Goal: Contribute content: Contribute content

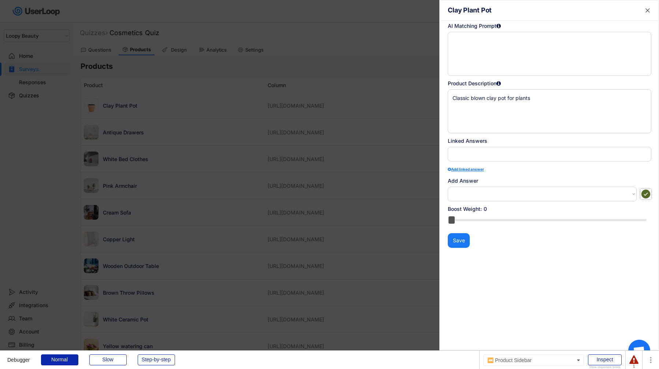
select select ""1348695171700984260__LOOKUP__1621425969652x687239840058835000""
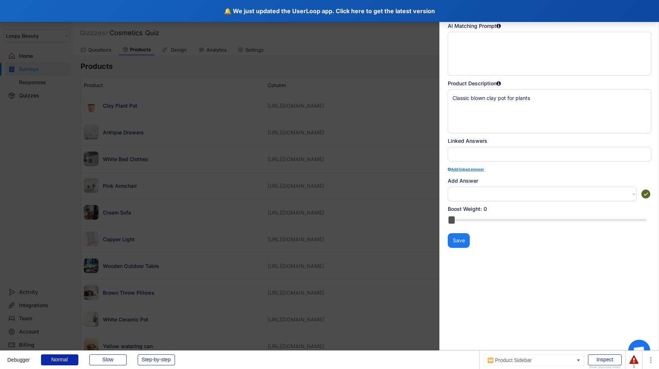
click at [247, 14] on div "🔔 We just updated the UserLoop app. Click here to get the latest version" at bounding box center [329, 11] width 659 height 22
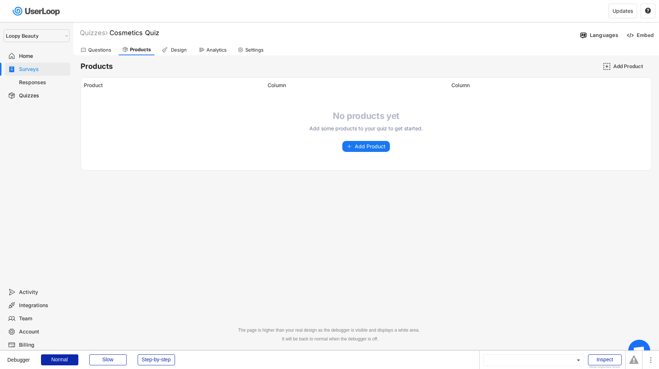
select select ""1348695171700984260__LOOKUP__1621425969652x687239840058835000""
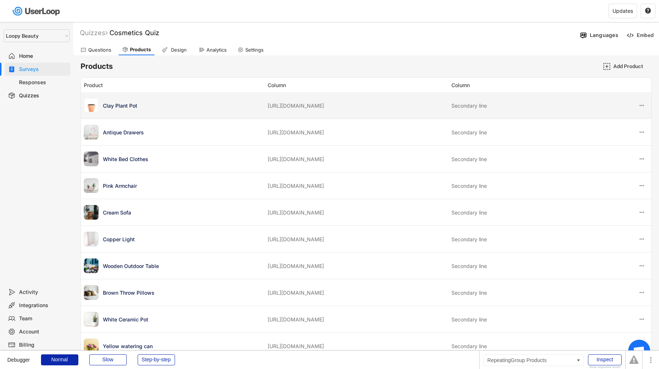
click at [264, 111] on div "Clay Plant Pot https://userloop-development.myshopify.com/products/clay-plant-p…" at bounding box center [366, 105] width 570 height 26
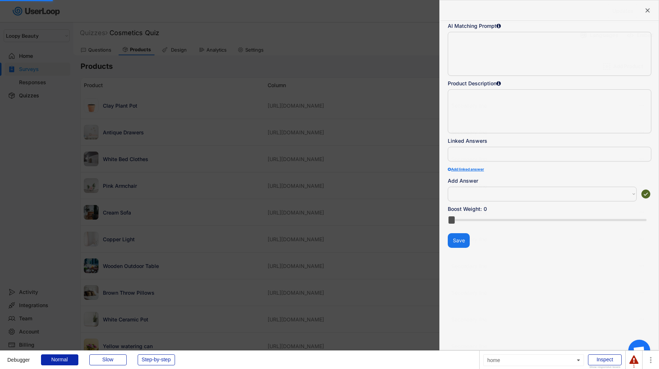
select select
type textarea "Classic blown clay pot for plants"
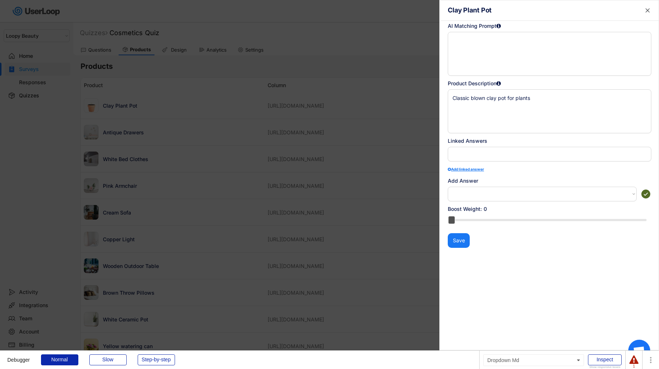
click at [624, 194] on select "How often do you do gardening? | Never How often do you do gardening? | Rarely …" at bounding box center [542, 194] width 189 height 15
select select ""1348695171700984260__LOOKUP__1756214643672x900447270965726100""
click at [448, 187] on select "How often do you do gardening? | Never How often do you do gardening? | Rarely …" at bounding box center [542, 194] width 189 height 15
click at [647, 196] on use at bounding box center [645, 193] width 11 height 11
click at [381, 229] on div at bounding box center [329, 184] width 659 height 369
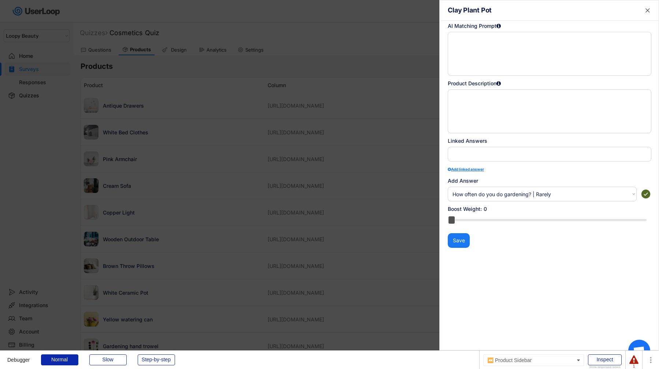
select select ""PLACEHOLDER_1427118222253""
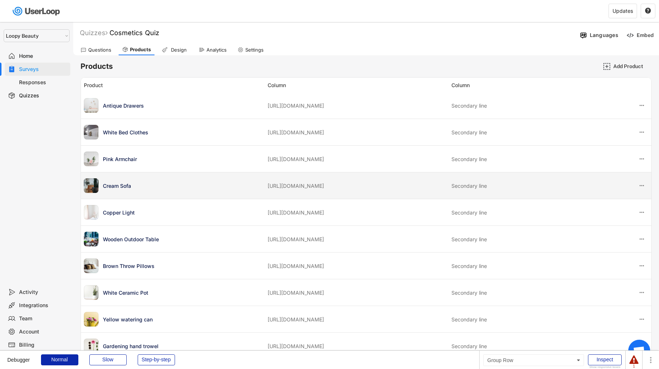
click at [244, 193] on div "Cream Sofa" at bounding box center [173, 185] width 179 height 15
select select
type textarea "Comfortable cream sofa with wooden base"
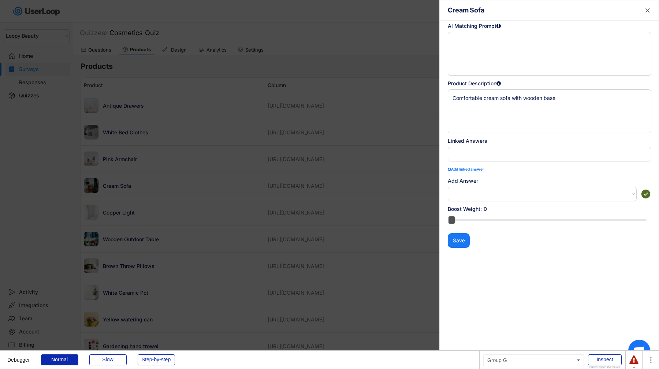
click at [591, 194] on select "How often do you do gardening? | Never How often do you do gardening? | Rarely …" at bounding box center [542, 194] width 189 height 15
select select ""1348695171700984260__LOOKUP__1756214644053x525556946135795840""
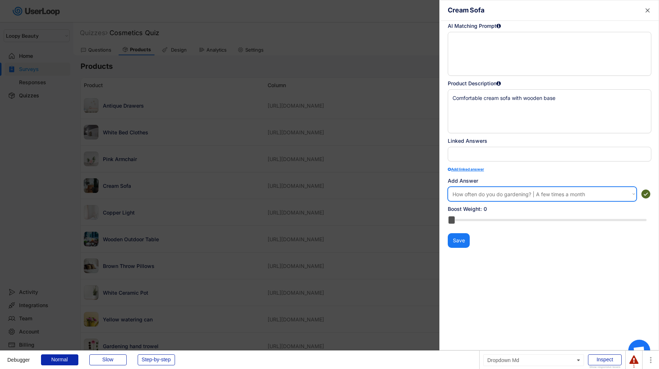
click at [448, 187] on select "How often do you do gardening? | Never How often do you do gardening? | Rarely …" at bounding box center [542, 194] width 189 height 15
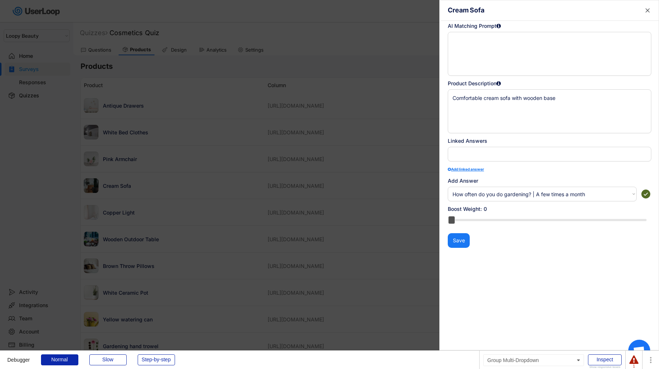
click at [648, 196] on use at bounding box center [645, 193] width 11 height 11
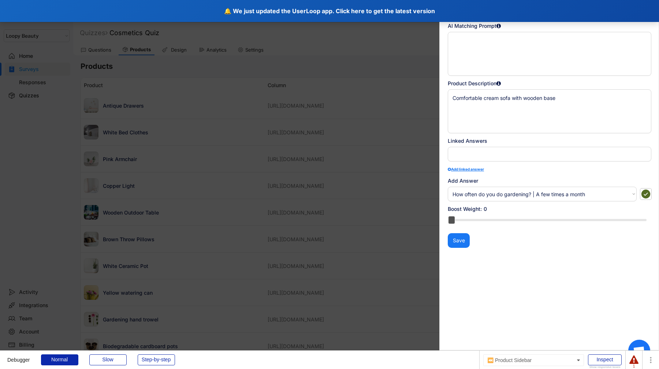
click at [172, 14] on div "🔔 We just updated the UserLoop app. Click here to get the latest version" at bounding box center [329, 11] width 659 height 22
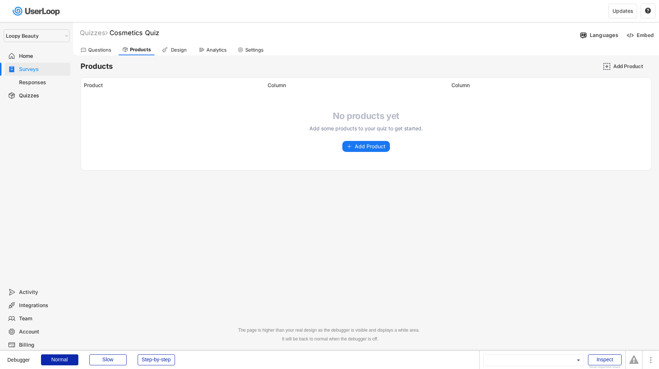
select select ""1348695171700984260__LOOKUP__1621425969652x687239840058835000""
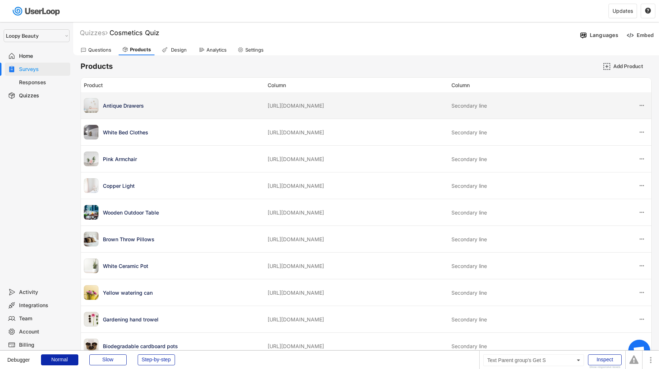
click at [176, 107] on div "Antique Drawers" at bounding box center [183, 106] width 160 height 8
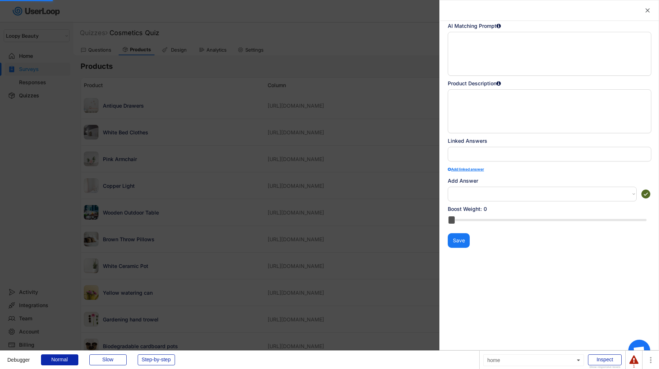
select select
type textarea "Antique wooden chest of drawers"
click at [489, 190] on select at bounding box center [542, 194] width 189 height 15
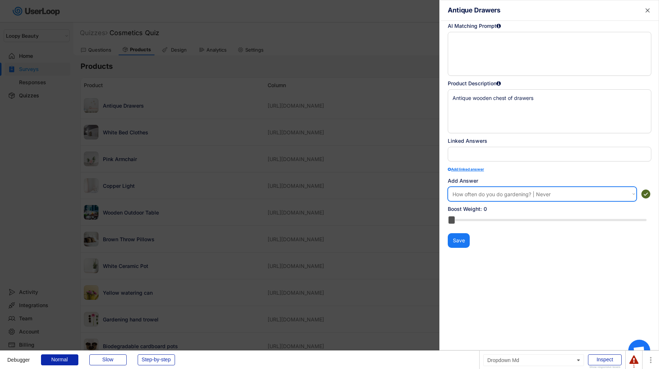
click at [448, 187] on select "How often do you do gardening? | Never How often do you do gardening? | Rarely …" at bounding box center [542, 194] width 189 height 15
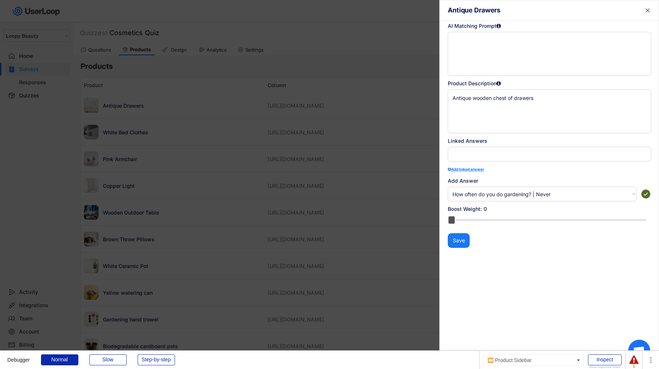
click at [607, 202] on div " Antique Drawers AI Matching Prompt Product Description Antique wooden chest o…" at bounding box center [549, 184] width 220 height 369
click at [596, 196] on select "How often do you do gardening? | Never How often do you do gardening? | Rarely …" at bounding box center [542, 194] width 189 height 15
select select ""1348695171700984260__LOOKUP__1756214643995x905369260018006100""
click at [448, 187] on select "How often do you do gardening? | Never How often do you do gardening? | Rarely …" at bounding box center [542, 194] width 189 height 15
click at [649, 195] on use at bounding box center [645, 193] width 11 height 11
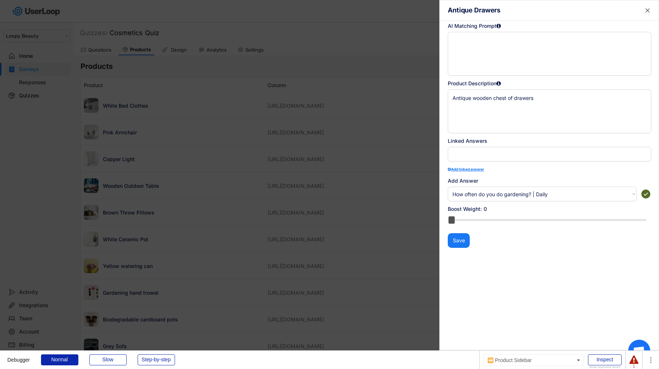
click at [347, 252] on div at bounding box center [329, 184] width 659 height 369
select select ""PLACEHOLDER_1427118222253""
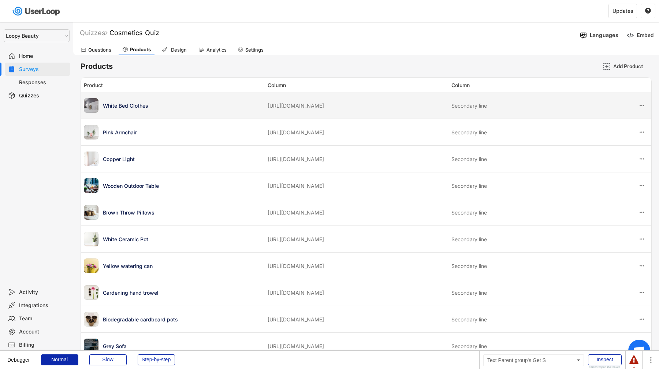
click at [322, 107] on div "[URL][DOMAIN_NAME]" at bounding box center [356, 106] width 179 height 8
select select
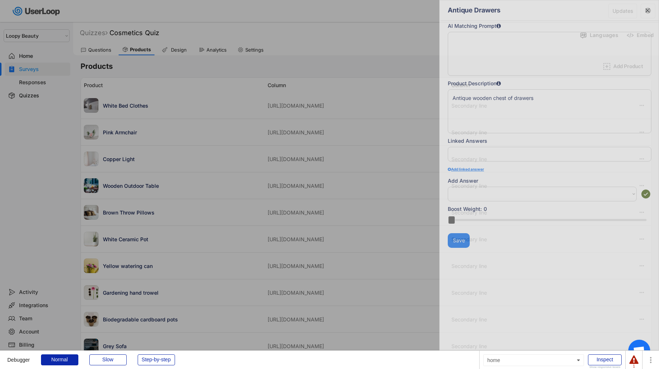
type textarea "Sleek white bed clothes"
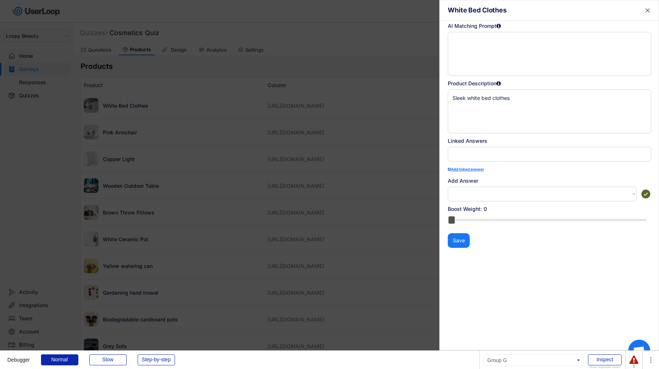
click at [478, 191] on select "How often do you do gardening? | Never How often do you do gardening? | Rarely …" at bounding box center [542, 194] width 189 height 15
select select ""1348695171700984260__LOOKUP__1756214895135x891121669109005300""
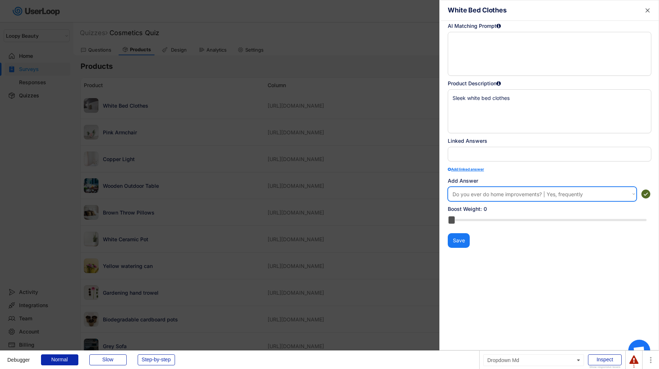
click at [448, 187] on select "How often do you do gardening? | Never How often do you do gardening? | Rarely …" at bounding box center [542, 194] width 189 height 15
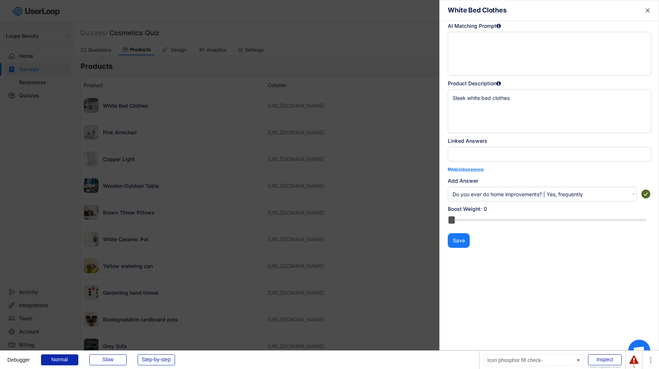
click at [647, 195] on use at bounding box center [645, 193] width 11 height 11
click at [356, 223] on div at bounding box center [329, 184] width 659 height 369
select select ""PLACEHOLDER_1427118222253""
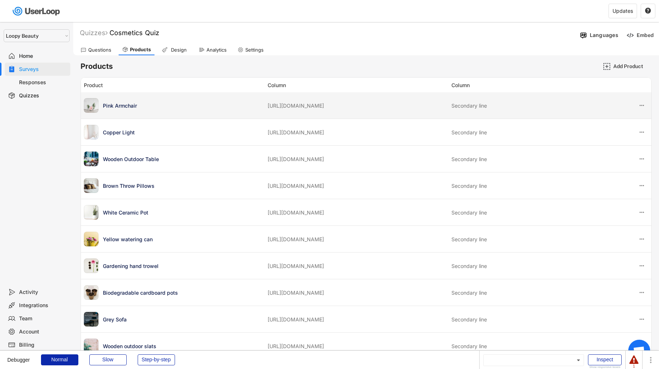
click at [338, 111] on div "Pink Armchair [URL][DOMAIN_NAME] Secondary line" at bounding box center [366, 105] width 570 height 26
select select
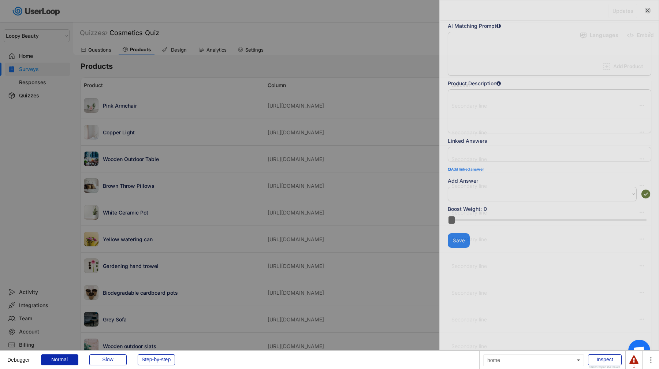
type textarea "Stylish pink armchair"
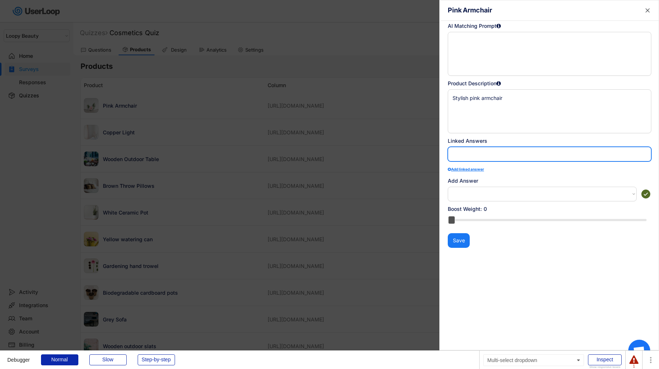
click at [464, 151] on li at bounding box center [549, 153] width 193 height 8
click at [464, 199] on select "How often do you do gardening? | Never How often do you do gardening? | Rarely …" at bounding box center [542, 194] width 189 height 15
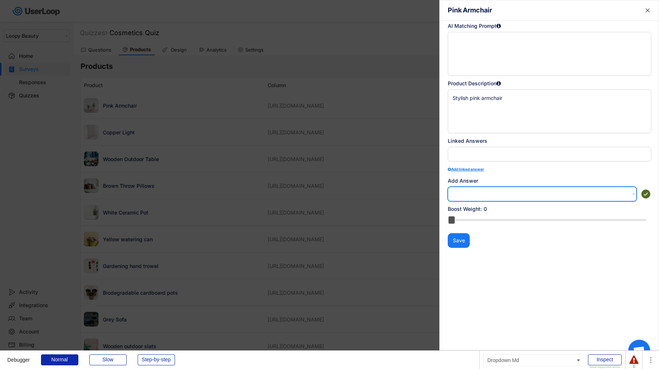
select select ""1348695171700984260__LOOKUP__1756214643617x387297262700750000""
click at [448, 187] on select "How often do you do gardening? | Never How often do you do gardening? | Rarely …" at bounding box center [542, 194] width 189 height 15
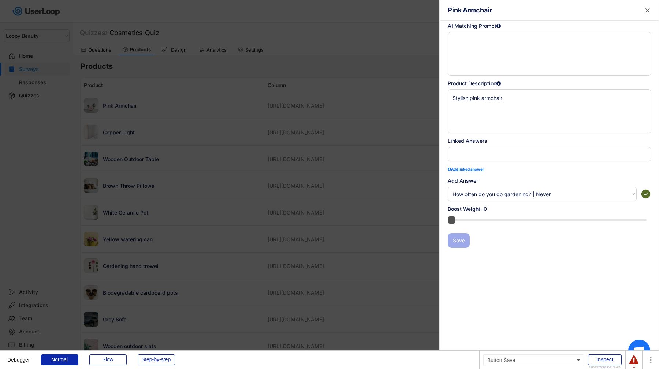
click at [466, 240] on button "Save" at bounding box center [459, 240] width 22 height 15
select select ""PLACEHOLDER_1427118222253""
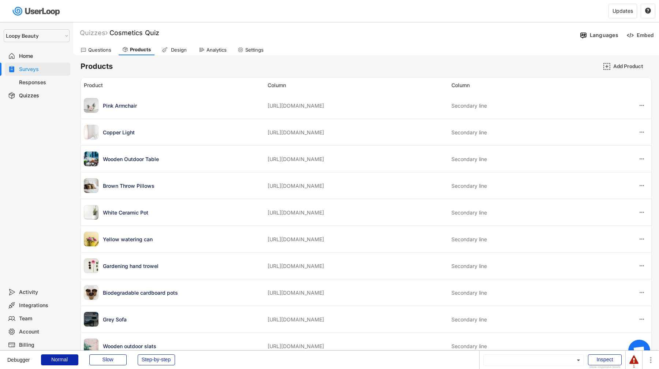
click at [442, 118] on div "Pink Armchair https://userloop-development.myshopify.com/products/pink-armchair…" at bounding box center [366, 105] width 570 height 26
select select
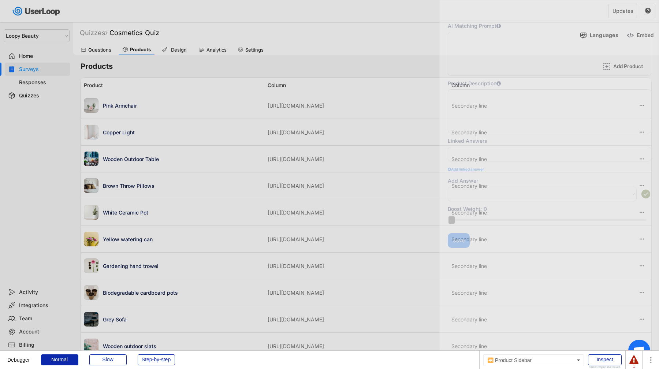
type textarea "Stylish pink armchair"
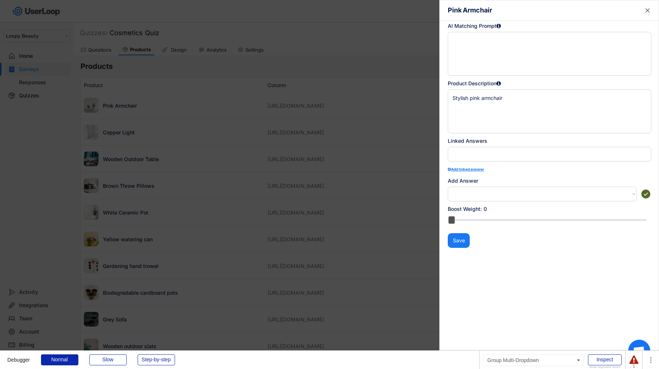
click at [478, 192] on select "How often do you do gardening? | Never How often do you do gardening? | Rarely …" at bounding box center [542, 194] width 189 height 15
select select ""1348695171700984260__LOOKUP__1756214643995x905369260018006100""
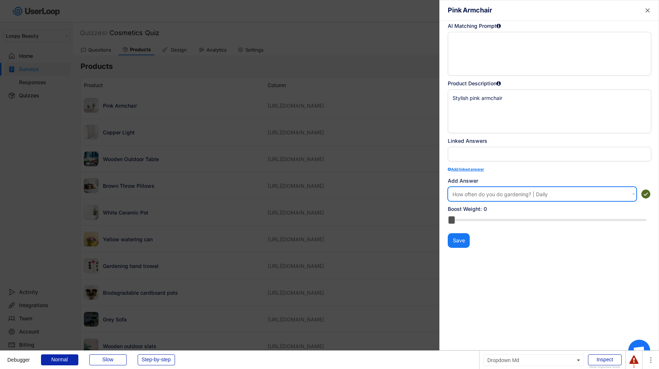
click at [448, 187] on select "How often do you do gardening? | Never How often do you do gardening? | Rarely …" at bounding box center [542, 194] width 189 height 15
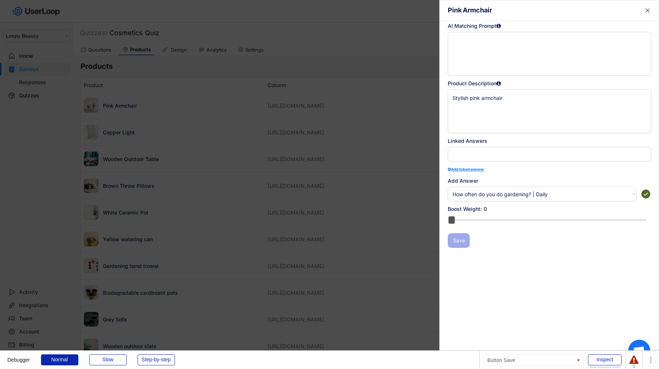
click at [462, 236] on button "Save" at bounding box center [459, 240] width 22 height 15
select select ""PLACEHOLDER_1427118222253""
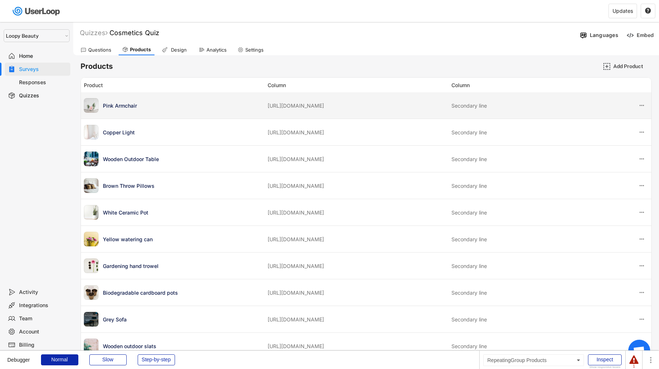
click at [292, 98] on div "Pink Armchair https://userloop-development.myshopify.com/products/pink-armchair…" at bounding box center [366, 105] width 570 height 26
select select
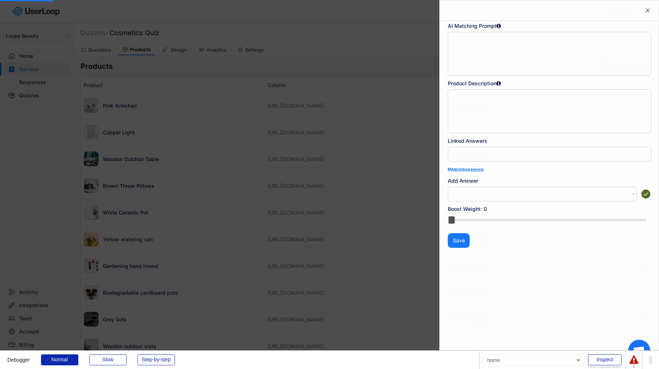
type textarea "Stylish pink armchair"
click at [566, 188] on select "How often do you do gardening? | Never How often do you do gardening? | Rarely …" at bounding box center [542, 194] width 189 height 15
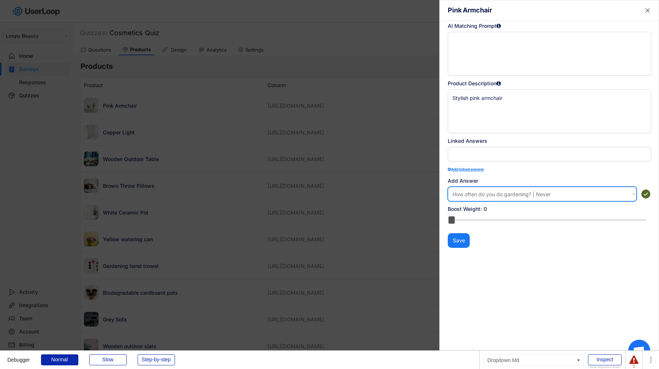
click at [448, 187] on select "How often do you do gardening? | Never How often do you do gardening? | Rarely …" at bounding box center [542, 194] width 189 height 15
click at [647, 192] on icon at bounding box center [645, 193] width 11 height 11
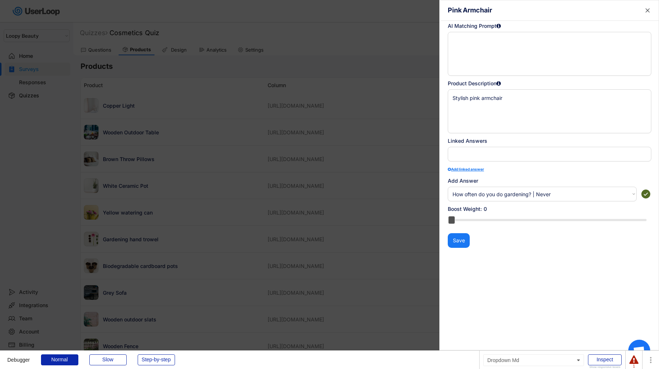
click at [583, 196] on select "How often do you do gardening? | Never How often do you do gardening? | Rarely …" at bounding box center [542, 194] width 189 height 15
click at [448, 187] on select "How often do you do gardening? | Never How often do you do gardening? | Rarely …" at bounding box center [542, 194] width 189 height 15
click at [648, 195] on use at bounding box center [645, 193] width 11 height 11
click at [646, 192] on use at bounding box center [645, 193] width 11 height 11
click at [602, 194] on select "How often do you do gardening? | Never How often do you do gardening? | Rarely …" at bounding box center [542, 194] width 189 height 15
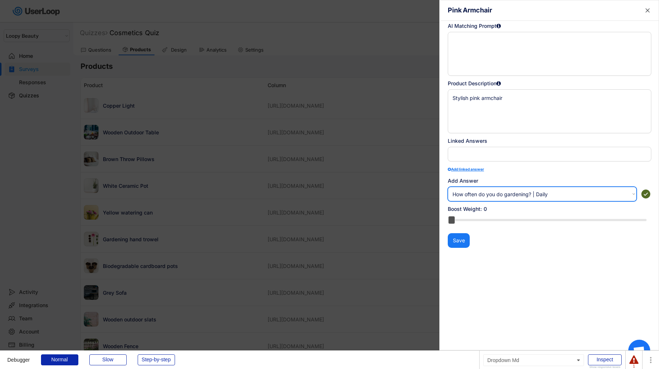
select select ""1348695171700984260__LOOKUP__1756214644079x895696104305907300""
click at [448, 187] on select "How often do you do gardening? | Never How often do you do gardening? | Rarely …" at bounding box center [542, 194] width 189 height 15
click at [645, 196] on use at bounding box center [645, 193] width 11 height 11
click at [360, 248] on div at bounding box center [329, 184] width 659 height 369
select select ""PLACEHOLDER_1427118222253""
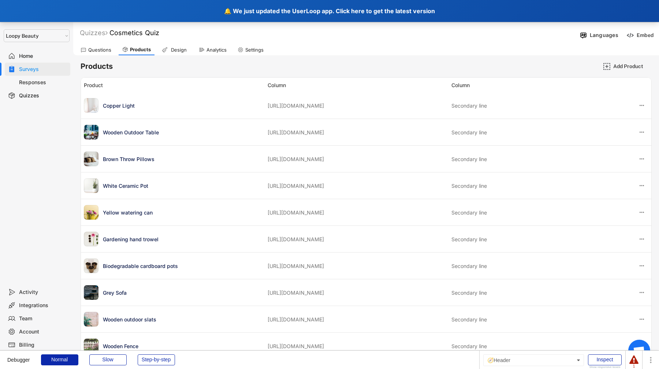
click at [230, 0] on div "🔔 We just updated the UserLoop app. Click here to get the latest version" at bounding box center [329, 11] width 659 height 22
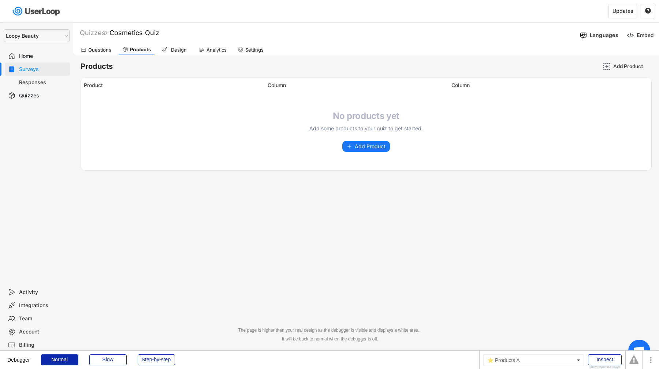
select select ""1348695171700984260__LOOKUP__1621425969652x687239840058835000""
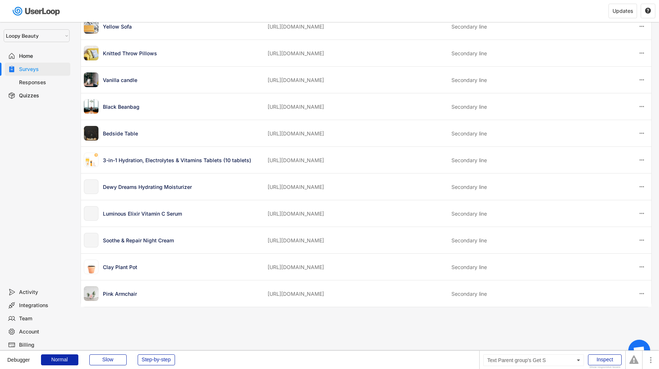
scroll to position [445, 0]
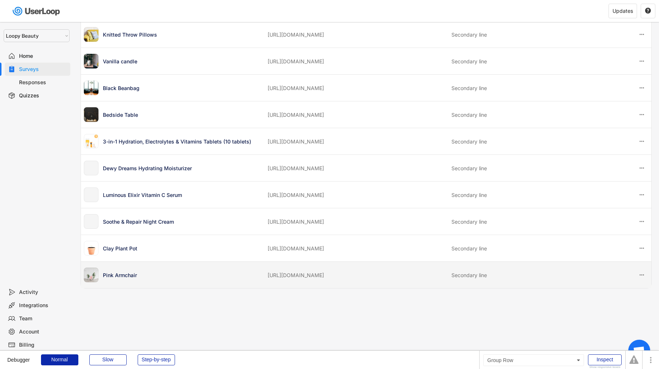
click at [176, 278] on div "Pink Armchair" at bounding box center [173, 274] width 179 height 15
select select
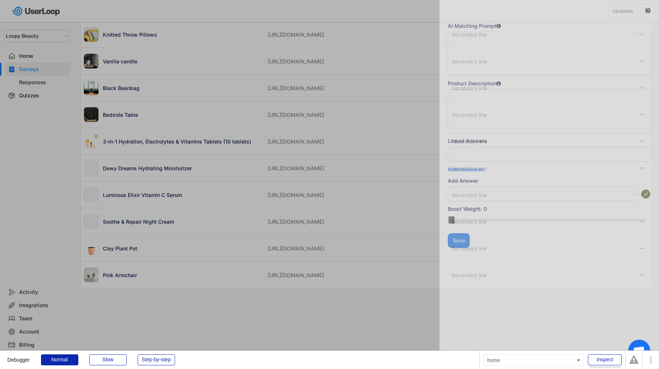
type textarea "Stylish pink armchair"
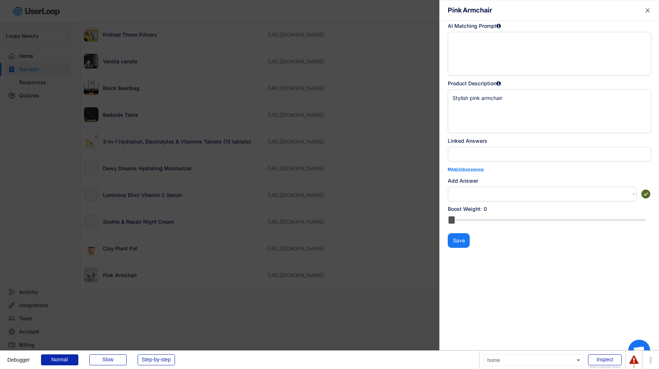
select select
select select ""PLACEHOLDER_1427118222253""
click at [514, 158] on span at bounding box center [549, 154] width 197 height 10
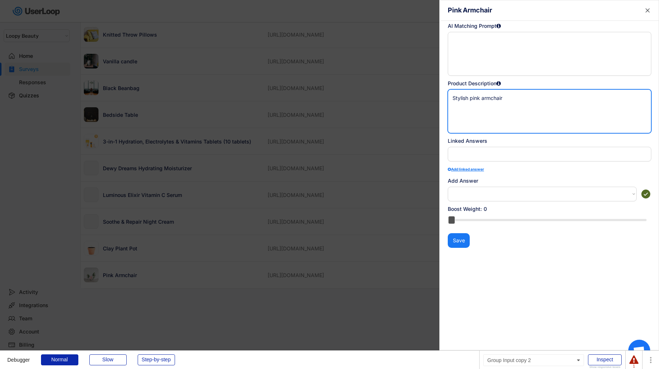
click at [501, 132] on textarea "Stylish pink armchair" at bounding box center [549, 111] width 203 height 44
click at [500, 138] on div "Linked Answers" at bounding box center [549, 141] width 203 height 8
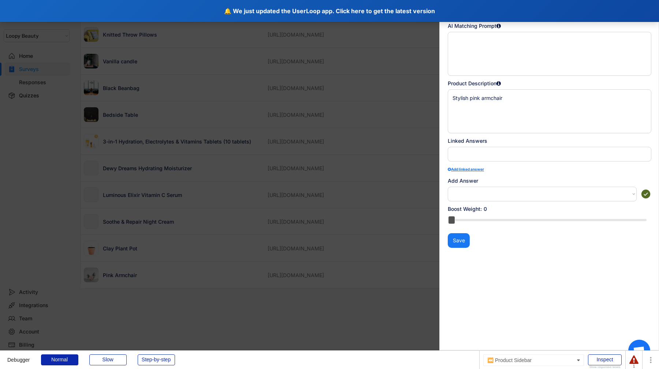
click at [254, 9] on div "🔔 We just updated the UserLoop app. Click here to get the latest version" at bounding box center [329, 11] width 659 height 22
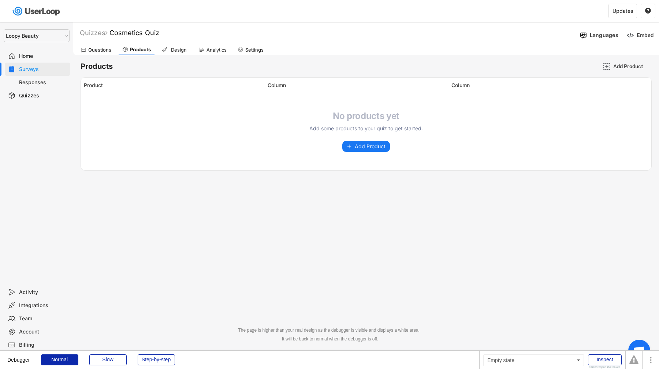
select select ""1348695171700984260__LOOKUP__1621425969652x687239840058835000""
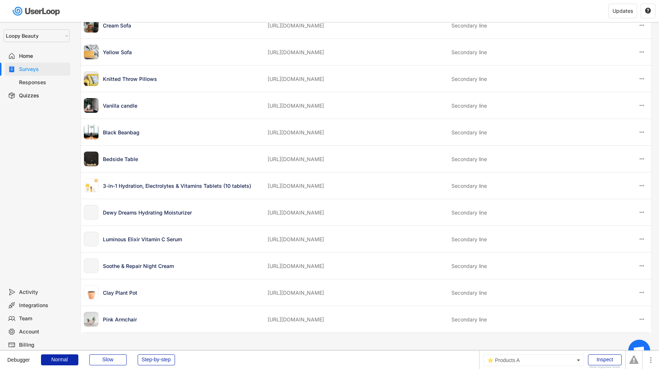
scroll to position [434, 0]
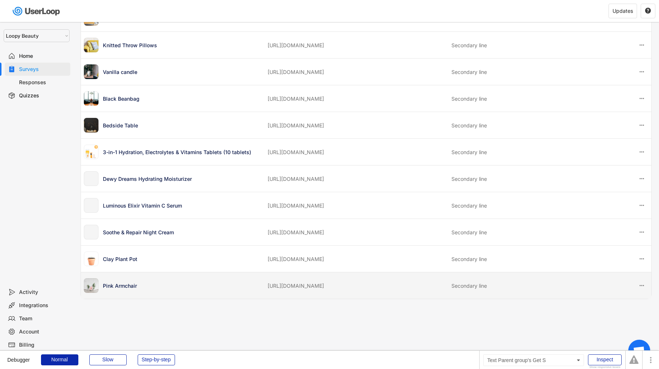
click at [239, 289] on div "Pink Armchair" at bounding box center [183, 286] width 160 height 8
select select
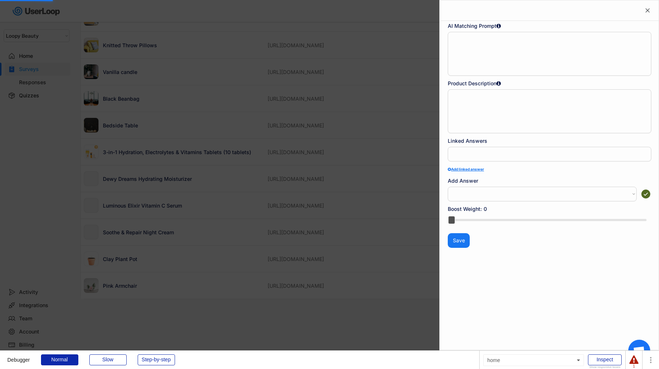
type textarea "Stylish pink armchair"
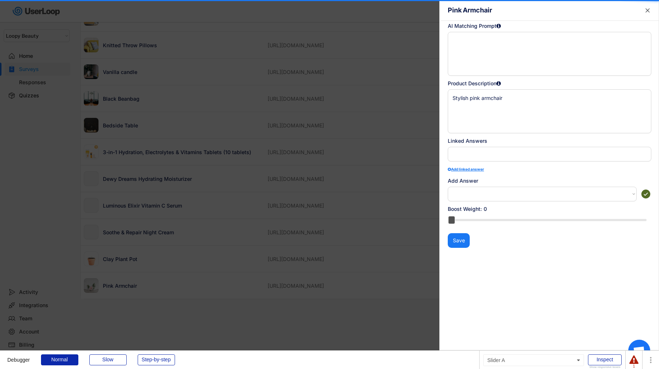
scroll to position [12, 0]
select select "1348695171700984260__LOOKUP__1756214643617x387297262700750000"
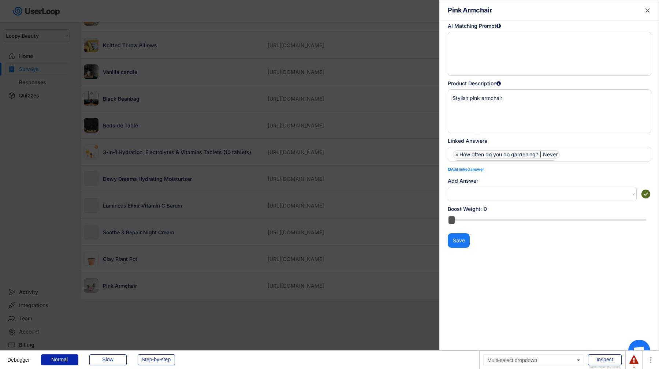
scroll to position [18, 0]
click at [570, 153] on ul "× How often do you do gardening? | Never × How often do you do gardening? | Dai…" at bounding box center [549, 146] width 197 height 30
click at [564, 135] on div " Pink Armchair AI Matching Prompt Product Description Stylish pink armchair Li…" at bounding box center [549, 184] width 220 height 369
click at [607, 149] on ul "× How often do you do gardening? | Never × How often do you do gardening? | Dai…" at bounding box center [549, 146] width 197 height 30
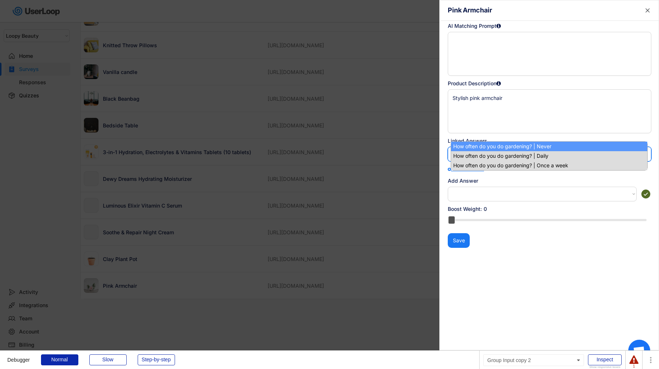
click at [598, 132] on textarea "Stylish pink armchair" at bounding box center [549, 111] width 203 height 44
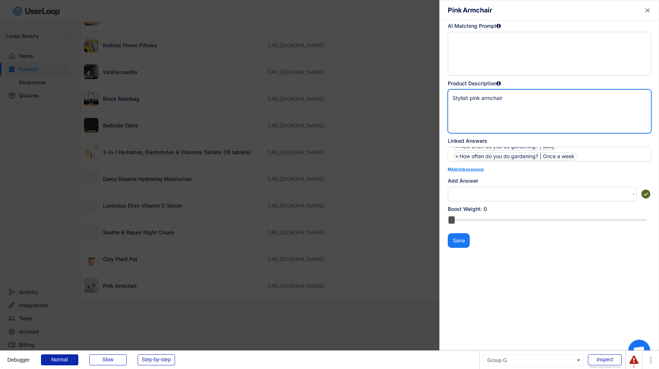
click at [529, 194] on select "How often do you do gardening? | Never How often do you do gardening? | Rarely …" at bounding box center [542, 194] width 189 height 15
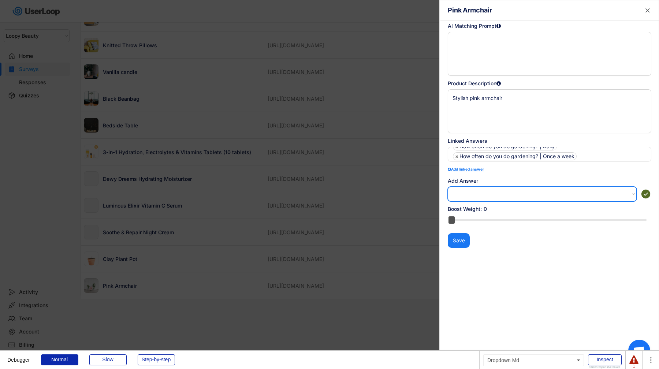
select select ""1348695171700984260__LOOKUP__1756214915420x243392585091776500""
click at [448, 187] on select "How often do you do gardening? | Never How often do you do gardening? | Rarely …" at bounding box center [542, 194] width 189 height 15
click at [646, 191] on use at bounding box center [645, 193] width 11 height 11
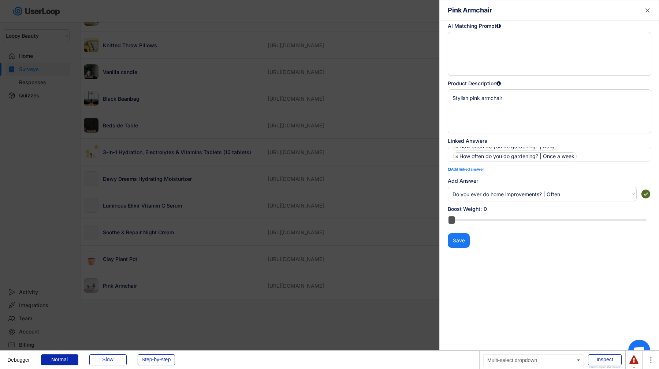
scroll to position [0, 0]
click at [625, 175] on div "Linked Answers How often do you do gardening? | Never How often do you do garde…" at bounding box center [549, 169] width 203 height 64
click at [425, 196] on div at bounding box center [329, 184] width 659 height 369
select select
select select ""PLACEHOLDER_1427118222253""
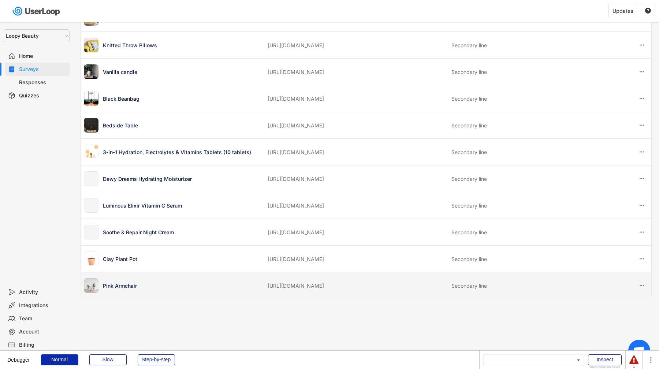
click at [270, 289] on div "Pink Armchair https://userloop-development.myshopify.com/products/pink-armchair…" at bounding box center [366, 285] width 570 height 26
select select
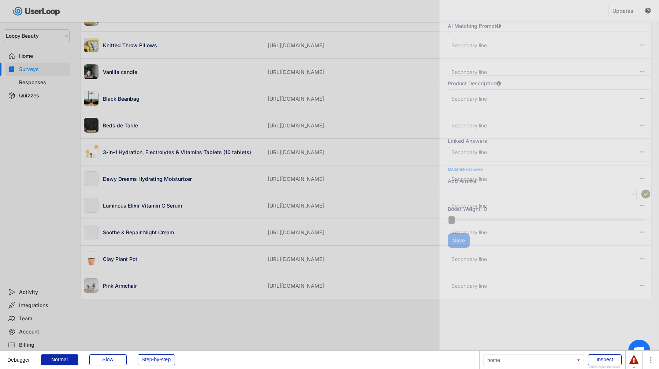
type textarea "Stylish pink armchair"
select select "1348695171700984260__LOOKUP__1756214643617x387297262700750000"
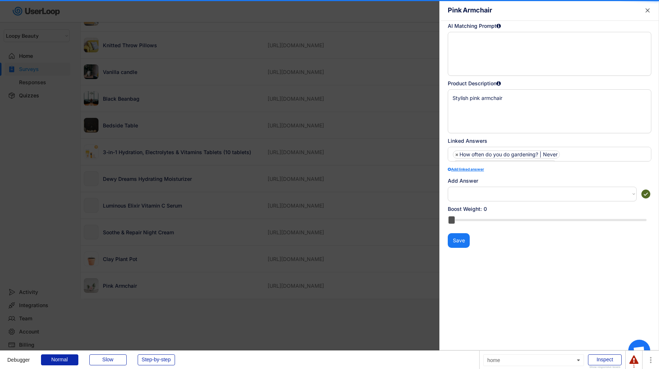
scroll to position [18, 0]
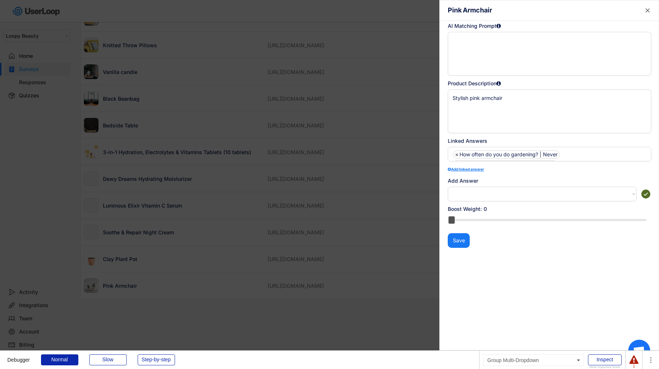
click at [573, 162] on div "Linked Answers How often do you do gardening? | Never How often do you do garde…" at bounding box center [549, 169] width 203 height 64
click at [573, 156] on ul "× How often do you do gardening? | Never × How often do you do gardening? | Dai…" at bounding box center [549, 169] width 197 height 40
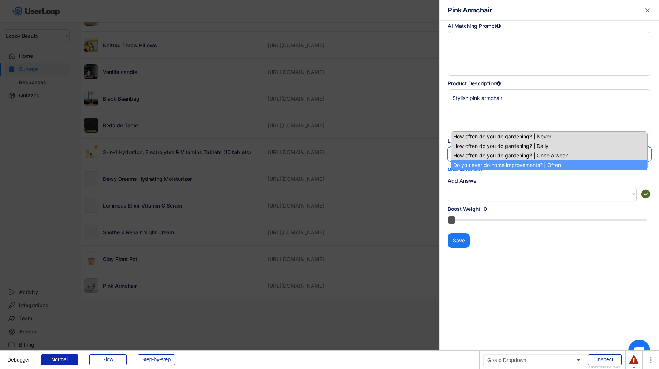
scroll to position [28, 0]
click at [571, 179] on div "Add Answer" at bounding box center [549, 181] width 203 height 8
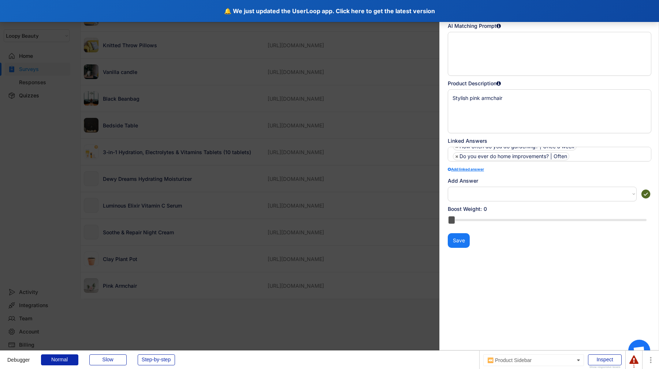
click at [225, 9] on div "🔔 We just updated the UserLoop app. Click here to get the latest version" at bounding box center [329, 11] width 659 height 22
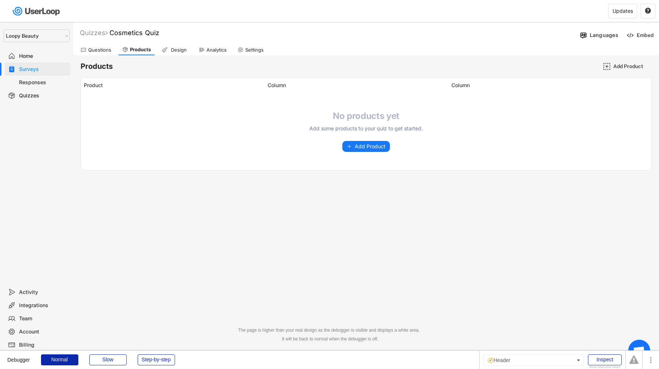
select select ""1348695171700984260__LOOKUP__1621425969652x687239840058835000""
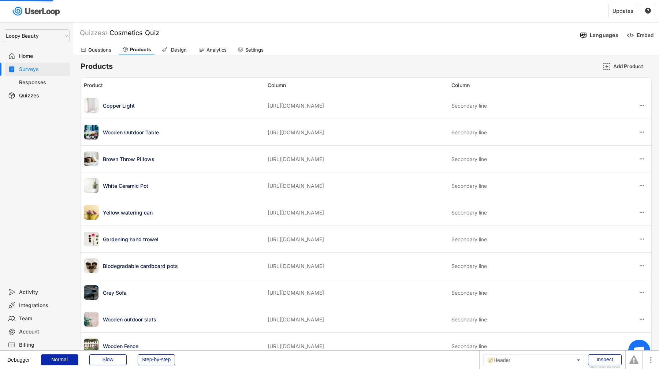
scroll to position [458, 0]
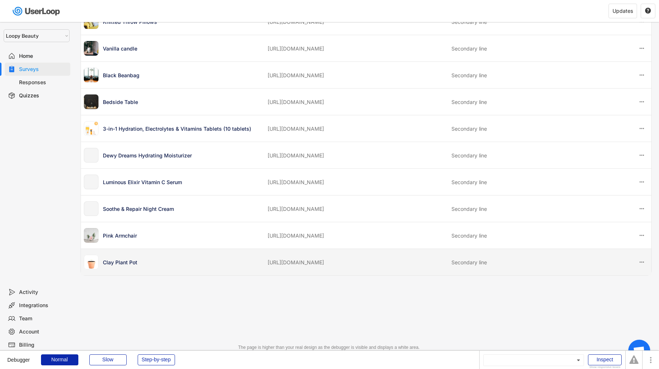
click at [233, 261] on div "Clay Plant Pot [URL][DOMAIN_NAME] Secondary line" at bounding box center [366, 262] width 570 height 26
select select
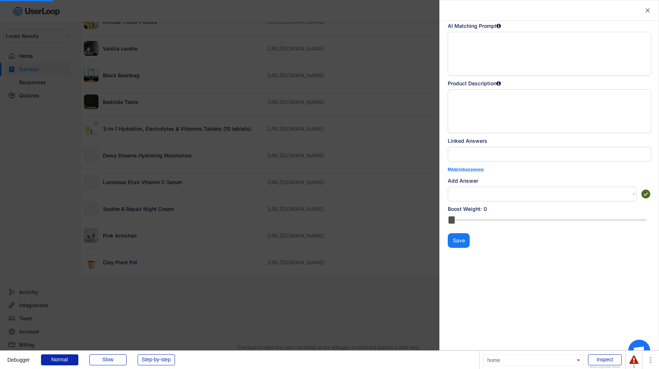
type textarea "Classic blown clay pot for plants"
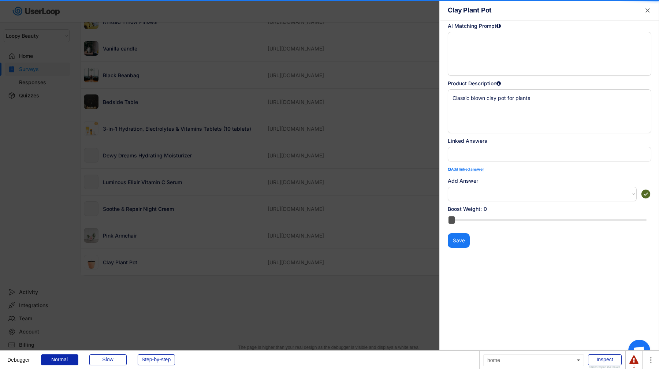
select select ""PLACEHOLDER_1427118222253""
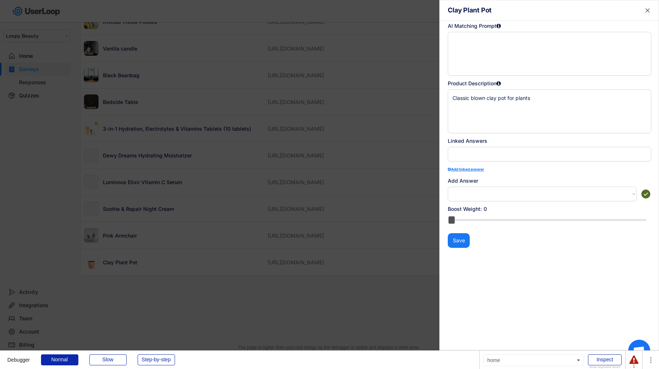
click at [233, 261] on div at bounding box center [329, 184] width 659 height 369
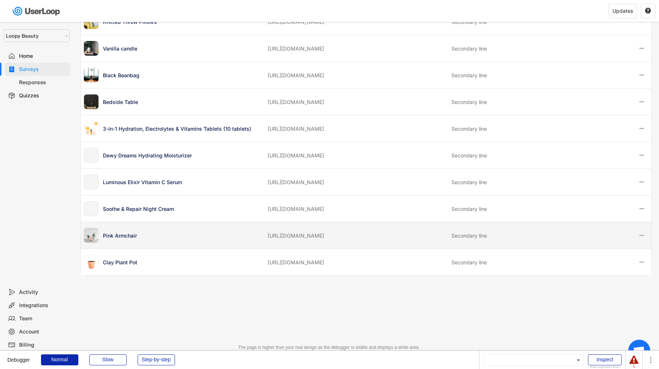
click at [237, 239] on div "Pink Armchair" at bounding box center [183, 236] width 160 height 8
select select
type textarea "Stylish pink armchair"
select select "1348695171700984260__LOOKUP__1756214643617x387297262700750000"
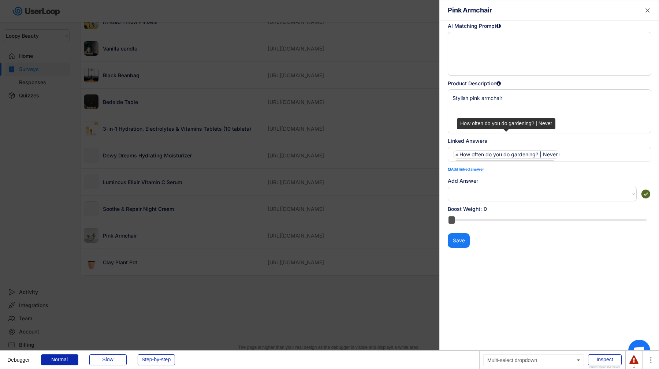
scroll to position [28, 0]
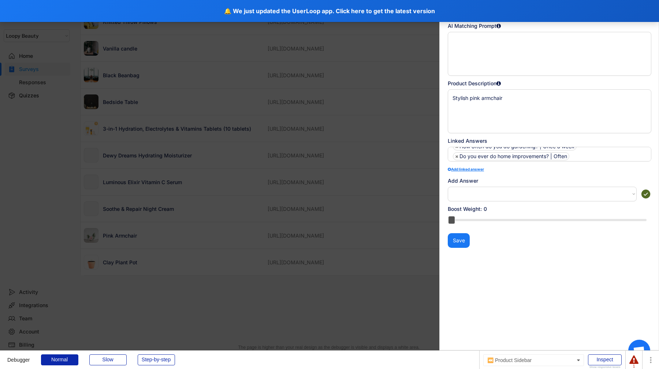
click at [244, 26] on div at bounding box center [329, 184] width 659 height 369
select select
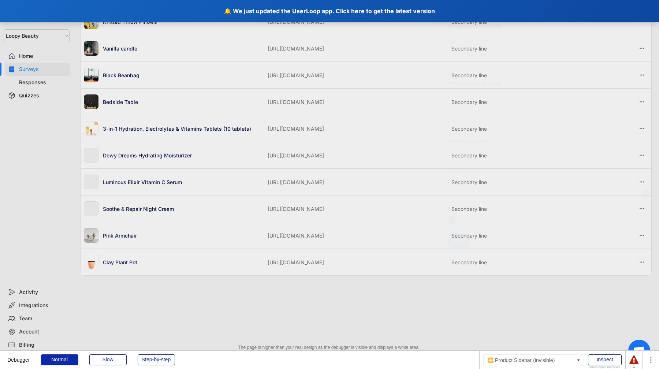
click at [244, 19] on div "🔔 We just updated the UserLoop app. Click here to get the latest version" at bounding box center [329, 11] width 659 height 22
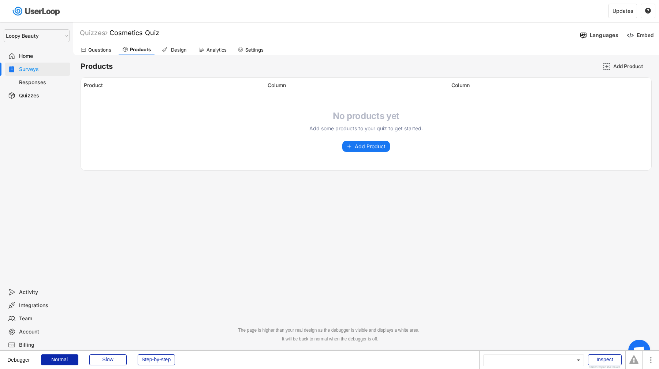
select select ""1348695171700984260__LOOKUP__1621425969652x687239840058835000""
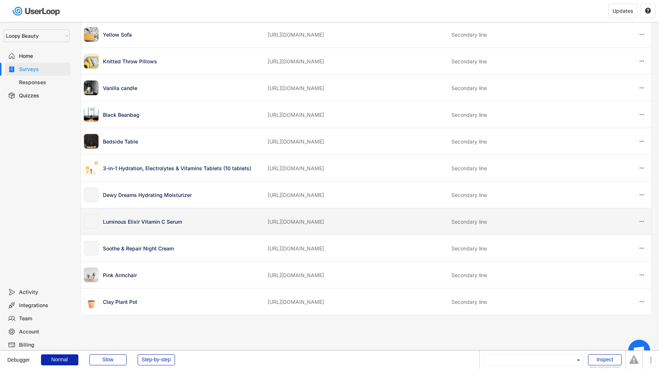
scroll to position [441, 0]
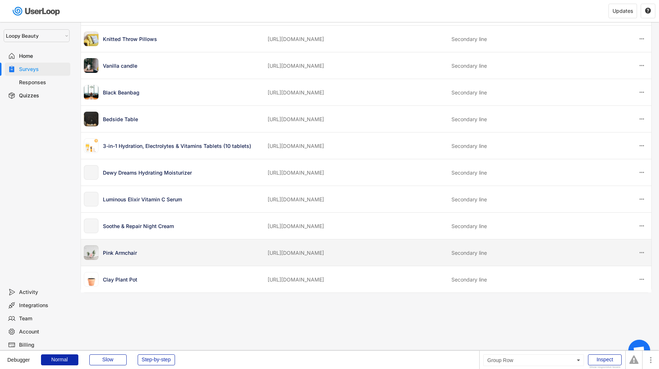
click at [178, 260] on div "Pink Armchair" at bounding box center [173, 252] width 179 height 15
select select
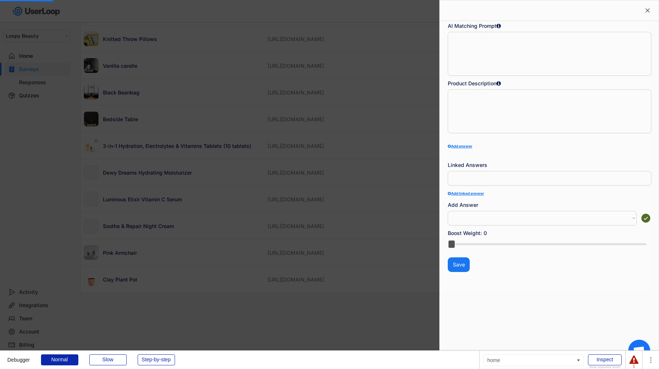
type textarea "Stylish pink armchair"
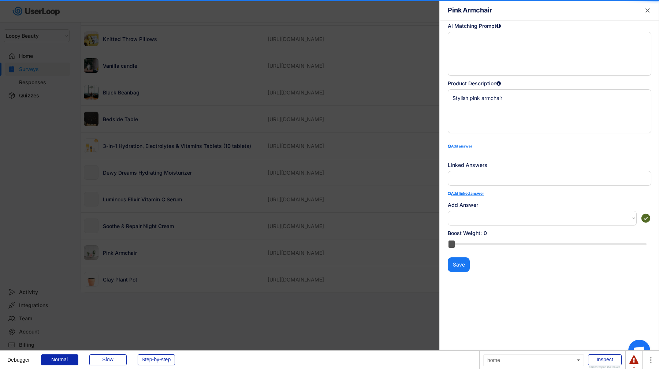
scroll to position [18, 0]
select select "1348695171700984260__LOOKUP__1756214643617x387297262700750000"
select select ""PLACEHOLDER_1427118222253""
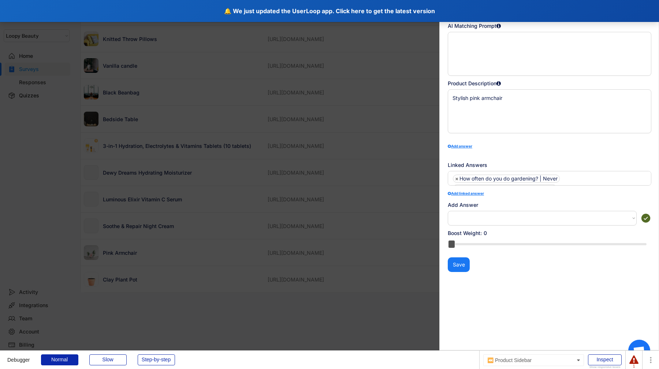
click at [225, 16] on div "🔔 We just updated the UserLoop app. Click here to get the latest version" at bounding box center [329, 11] width 659 height 22
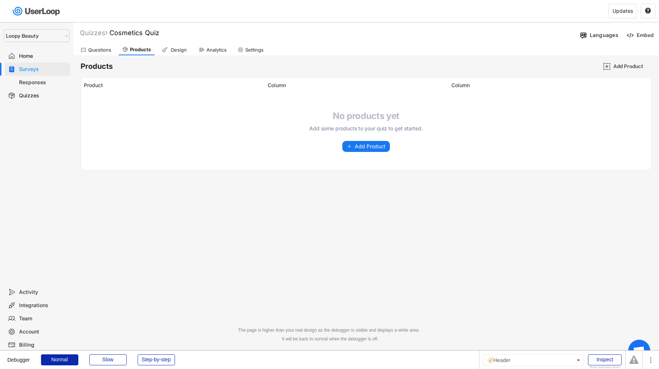
select select ""1348695171700984260__LOOKUP__1621425969652x687239840058835000""
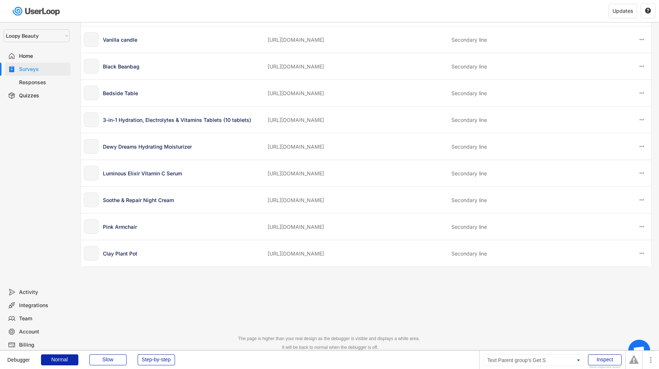
scroll to position [467, 0]
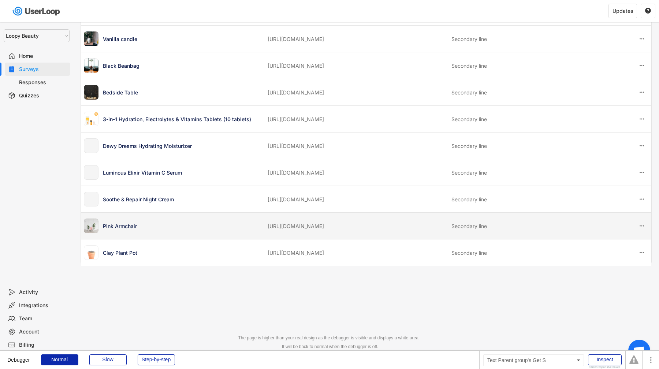
click at [134, 230] on div "Pink Armchair" at bounding box center [183, 226] width 160 height 8
select select
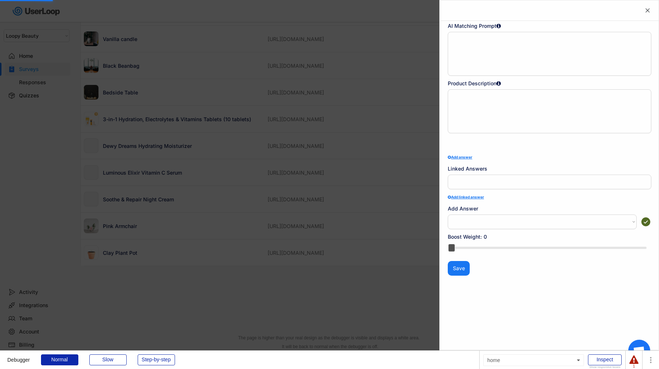
type textarea "Stylish pink armchair"
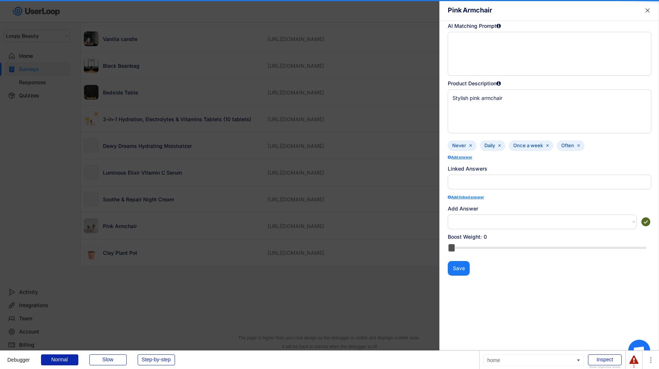
scroll to position [18, 0]
select select "1348695171700984260__LOOKUP__1756214643617x387297262700750000"
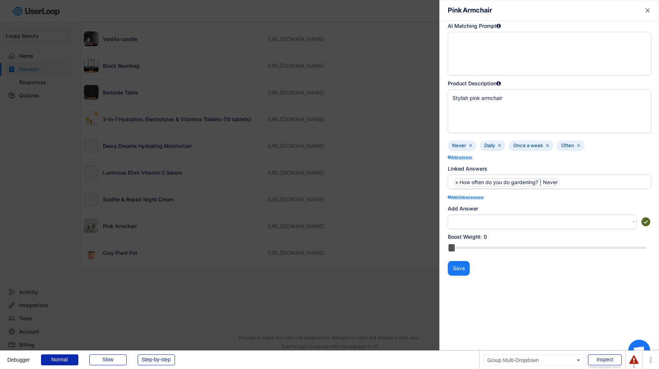
click at [549, 220] on select "How often do you do gardening? | Never How often do you do gardening? | Rarely …" at bounding box center [542, 221] width 189 height 15
select select ""1348695171700984260__LOOKUP__1756214949764x876475217173237500""
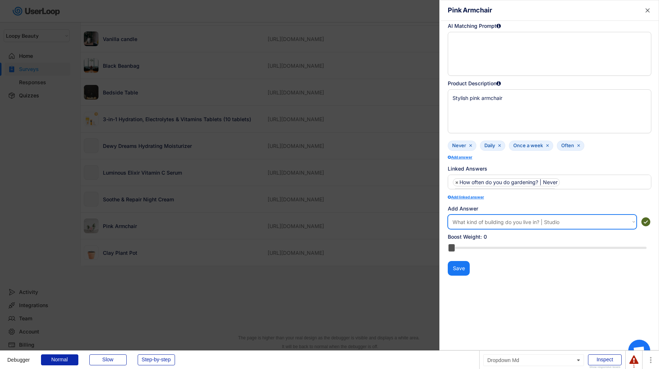
click at [448, 214] on select "How often do you do gardening? | Never How often do you do gardening? | Rarely …" at bounding box center [542, 221] width 189 height 15
click at [646, 222] on icon at bounding box center [645, 221] width 11 height 11
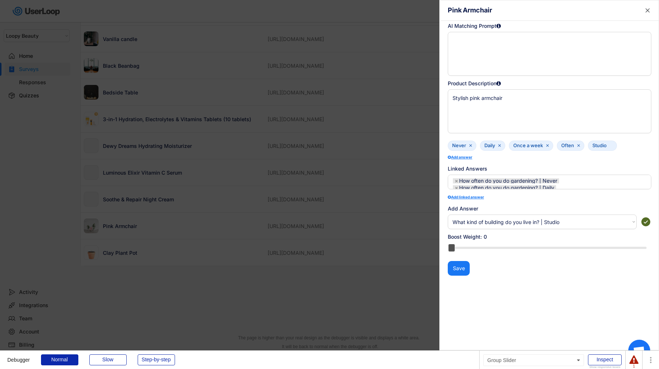
select select "1348695171700984260__LOOKUP__1756214643617x387297262700750000"
click at [599, 221] on select "How often do you do gardening? | Never How often do you do gardening? | Rarely …" at bounding box center [542, 221] width 189 height 15
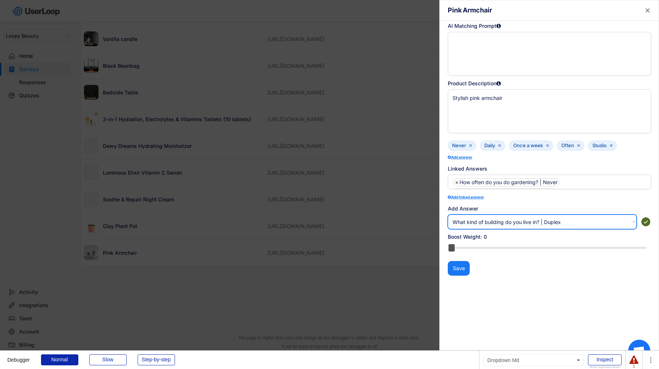
click at [448, 214] on select "How often do you do gardening? | Never How often do you do gardening? | Rarely …" at bounding box center [542, 221] width 189 height 15
drag, startPoint x: 644, startPoint y: 222, endPoint x: 642, endPoint y: 231, distance: 8.9
click at [642, 231] on div " Pink Armchair AI Matching Prompt Product Description Stylish pink armchair Ne…" at bounding box center [549, 184] width 220 height 369
click at [605, 225] on select "How often do you do gardening? | Never How often do you do gardening? | Rarely …" at bounding box center [542, 221] width 189 height 15
select select ""1348695171700984260__LOOKUP__1756214950212x407535072517981200""
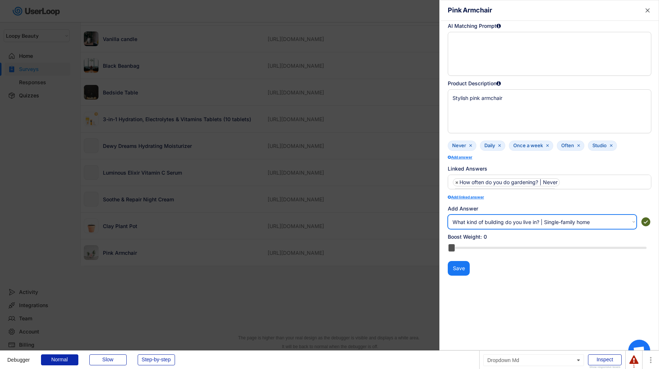
click at [448, 214] on select "How often do you do gardening? | Never How often do you do gardening? | Rarely …" at bounding box center [542, 221] width 189 height 15
drag, startPoint x: 647, startPoint y: 220, endPoint x: 646, endPoint y: 224, distance: 4.4
click at [647, 220] on use at bounding box center [645, 221] width 11 height 11
select select "1348695171700984260__LOOKUP__1756214643617x387297262700750000"
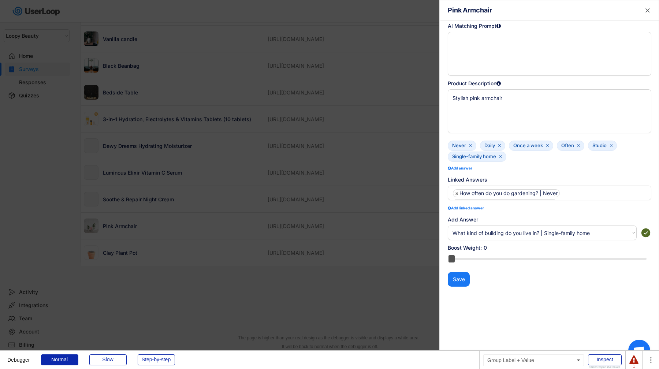
scroll to position [24, 0]
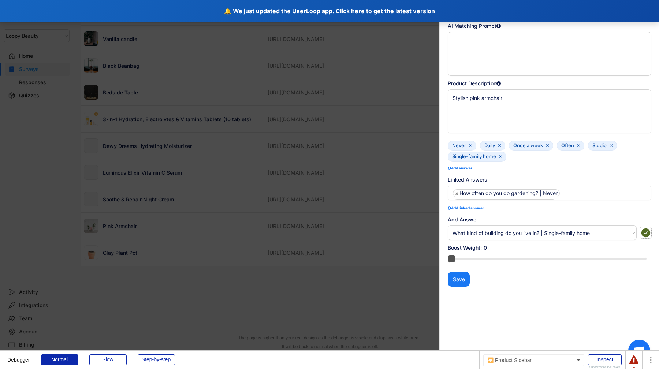
click at [263, 15] on div "🔔 We just updated the UserLoop app. Click here to get the latest version" at bounding box center [329, 11] width 659 height 22
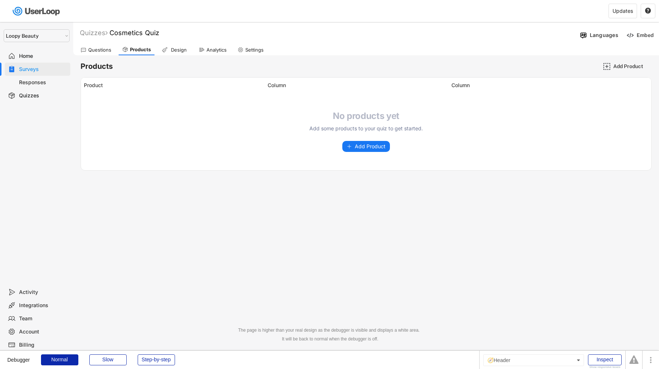
select select ""1348695171700984260__LOOKUP__1621425969652x687239840058835000""
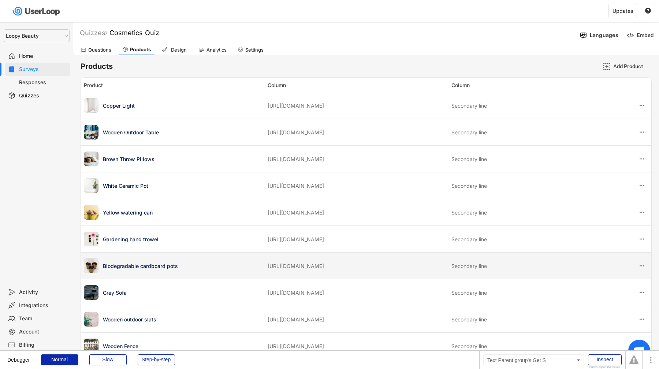
scroll to position [484, 0]
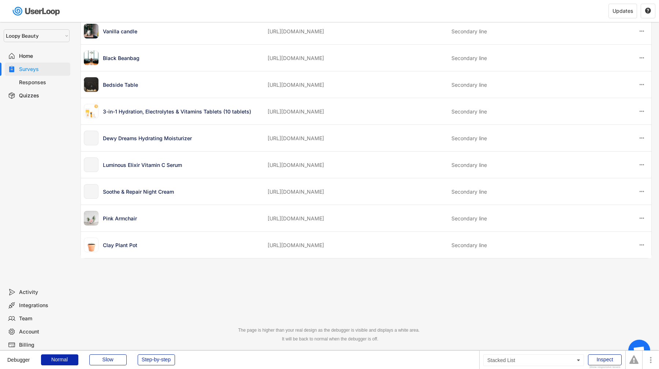
drag, startPoint x: 319, startPoint y: 231, endPoint x: 321, endPoint y: 220, distance: 11.8
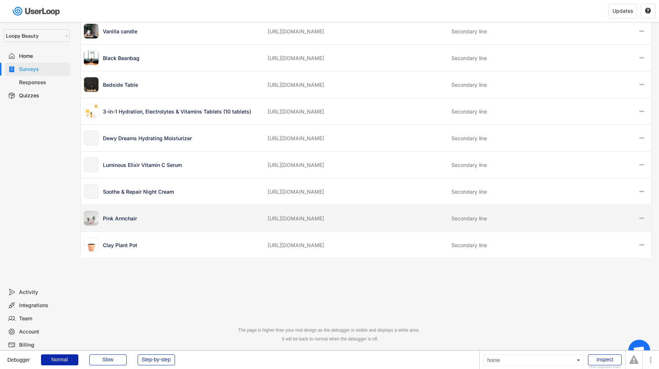
click at [321, 220] on div "[URL][DOMAIN_NAME]" at bounding box center [356, 218] width 179 height 8
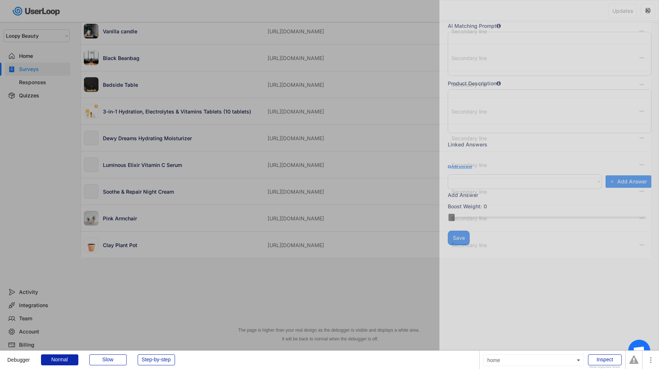
type textarea "Stylish pink armchair"
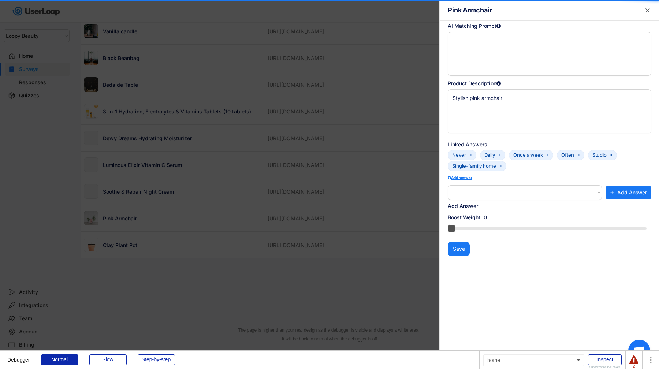
select select ""PLACEHOLDER_1427118222253""
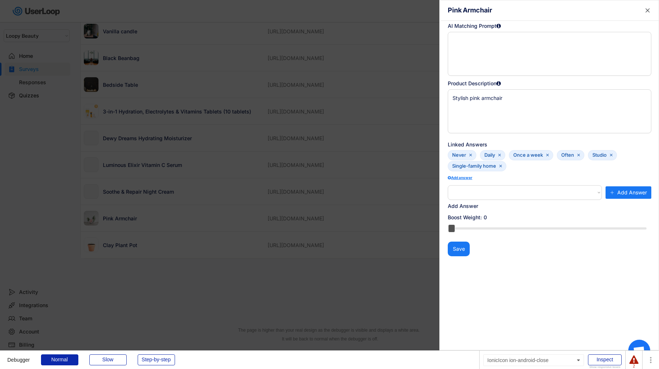
click at [498, 167] on icon "" at bounding box center [500, 166] width 4 height 4
click at [500, 166] on text "" at bounding box center [500, 166] width 3 height 5
click at [633, 360] on div at bounding box center [633, 359] width 9 height 9
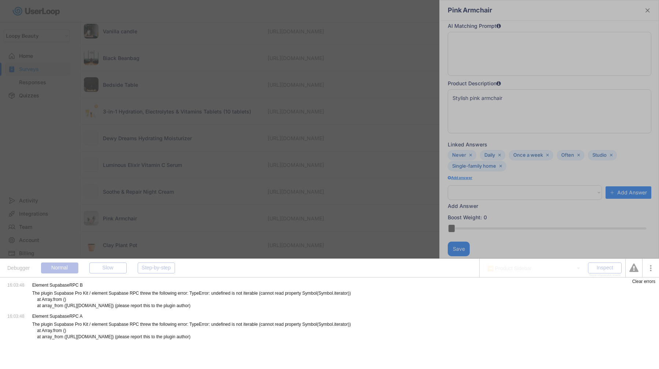
click at [342, 221] on div at bounding box center [329, 184] width 659 height 369
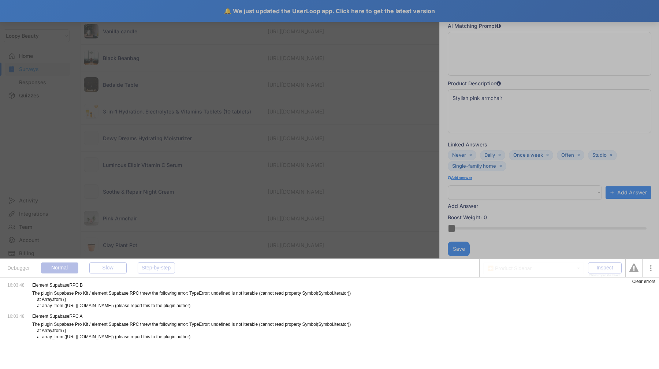
click at [235, 13] on div at bounding box center [329, 184] width 659 height 369
click at [639, 282] on div "Clear errors" at bounding box center [643, 281] width 23 height 4
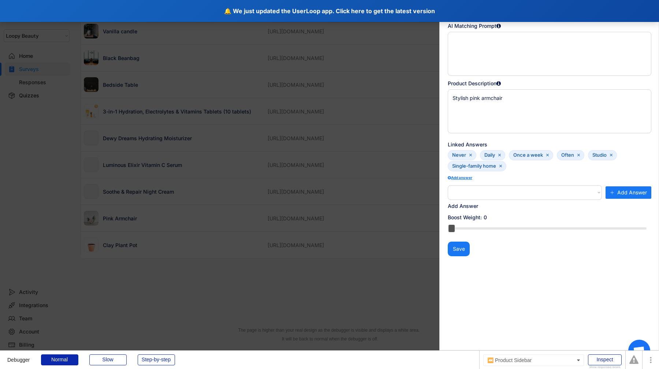
click at [382, 11] on div "🔔 We just updated the UserLoop app. Click here to get the latest version" at bounding box center [329, 11] width 659 height 22
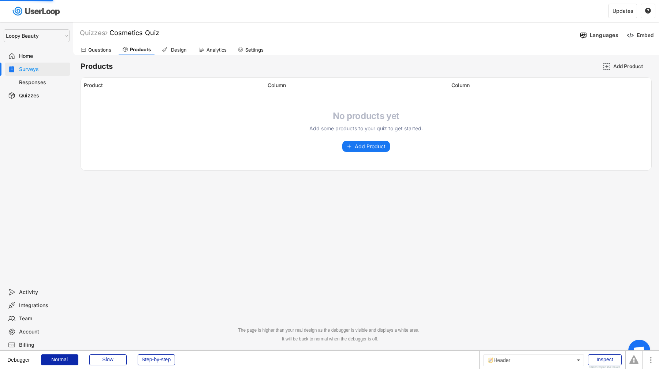
select select ""1348695171700984260__LOOKUP__1621425969652x687239840058835000""
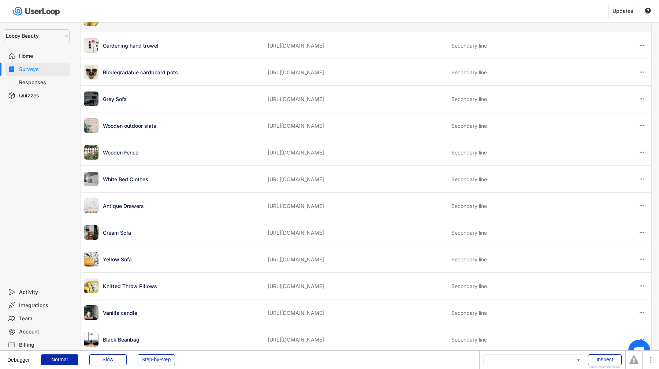
scroll to position [484, 0]
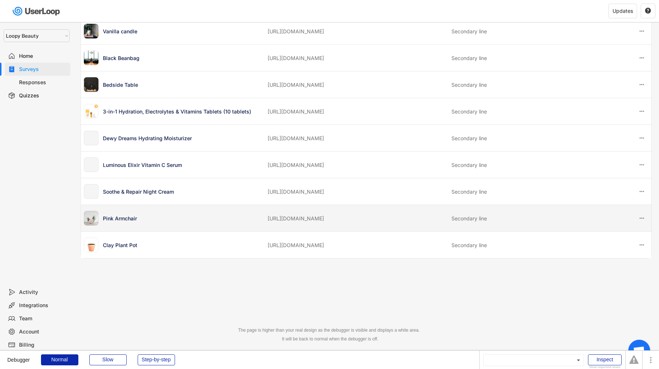
click at [312, 221] on div "[URL][DOMAIN_NAME]" at bounding box center [356, 218] width 179 height 8
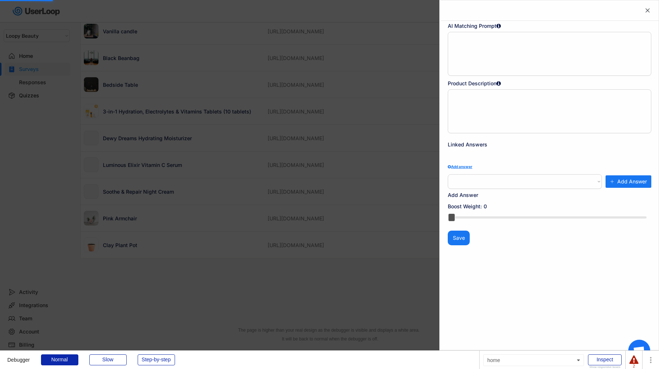
type textarea "Stylish pink armchair"
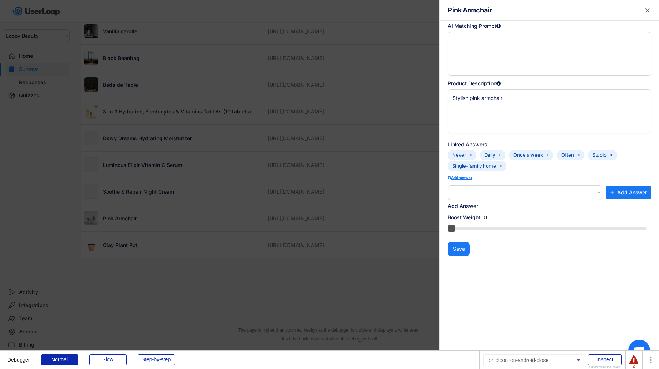
click at [499, 167] on text "" at bounding box center [500, 166] width 3 height 5
select select ""PLACEHOLDER_1427118222253""
click at [599, 357] on div "Inspect" at bounding box center [605, 359] width 34 height 11
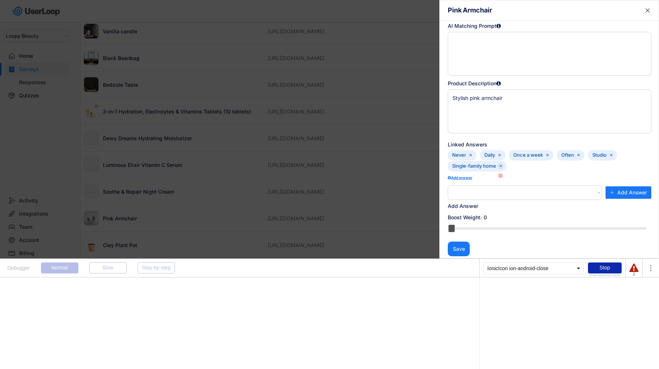
click at [501, 166] on text "" at bounding box center [500, 166] width 3 height 5
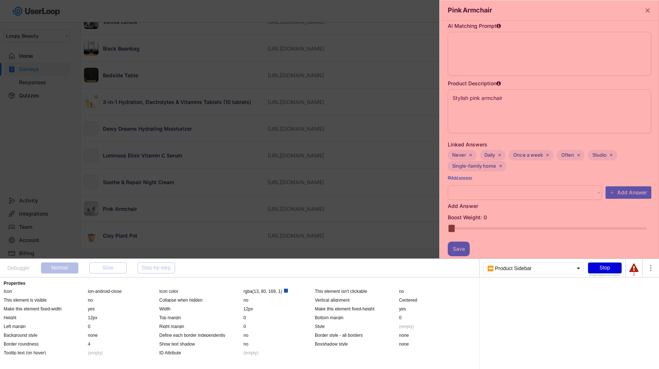
click at [598, 270] on div "Stop" at bounding box center [605, 267] width 34 height 11
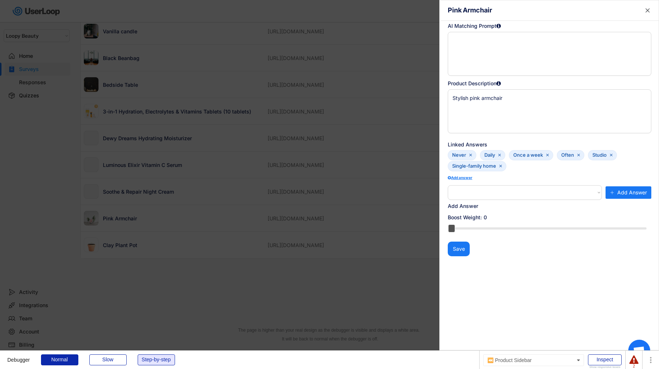
click at [163, 362] on div "Step-by-step" at bounding box center [156, 359] width 37 height 11
click at [501, 166] on text "" at bounding box center [500, 166] width 3 height 5
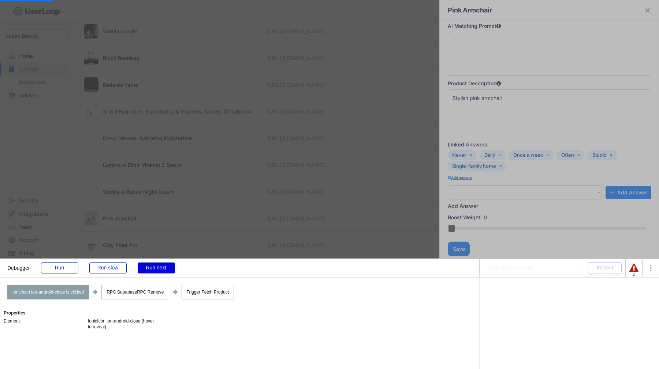
click at [157, 267] on div "Run next" at bounding box center [156, 267] width 37 height 11
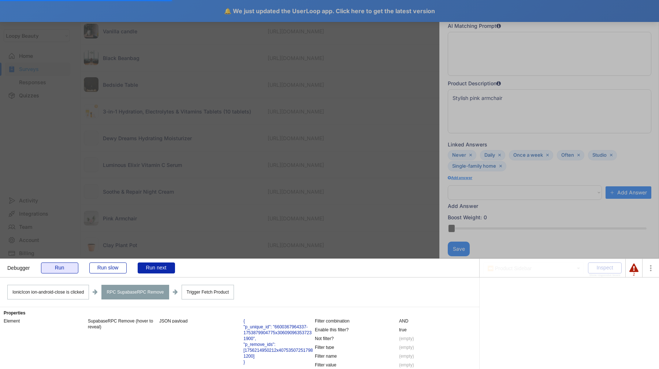
click at [72, 268] on div "Run" at bounding box center [59, 267] width 37 height 11
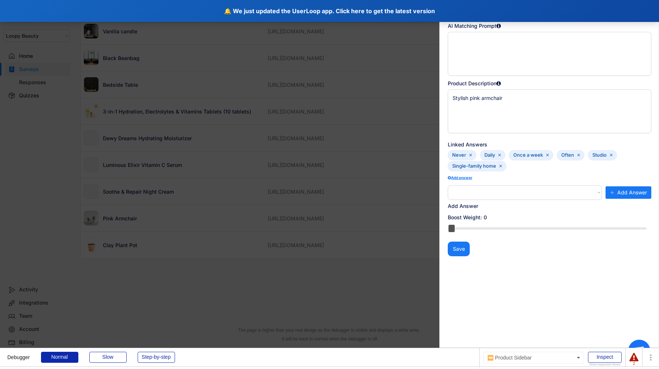
click at [273, 15] on div "🔔 We just updated the UserLoop app. Click here to get the latest version" at bounding box center [329, 11] width 659 height 22
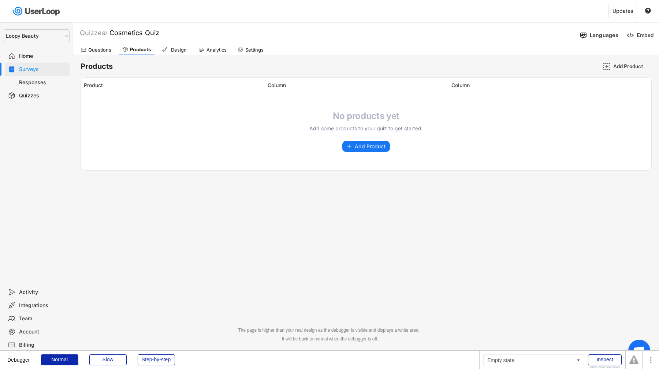
select select ""1348695171700984260__LOOKUP__1621425969652x687239840058835000""
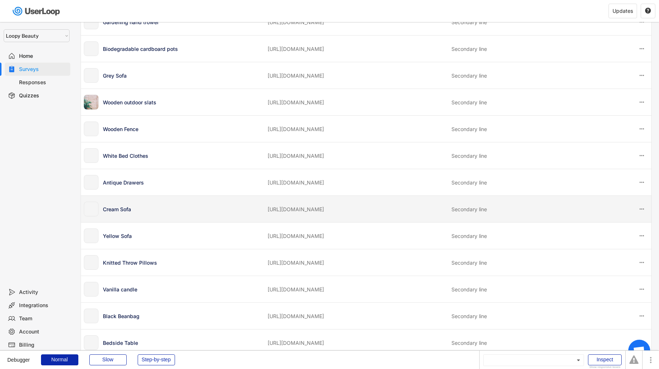
scroll to position [484, 0]
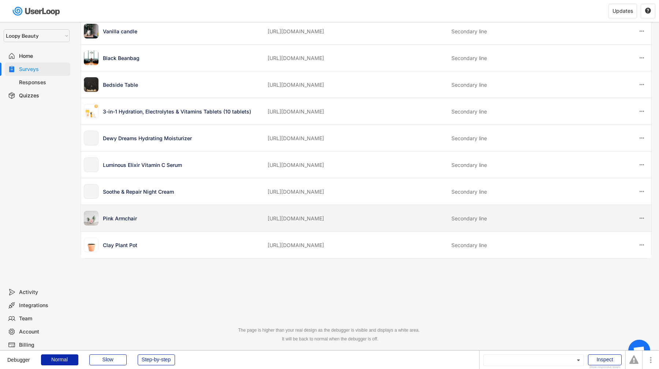
click at [338, 222] on div "Pink Armchair [URL][DOMAIN_NAME] Secondary line" at bounding box center [366, 218] width 570 height 26
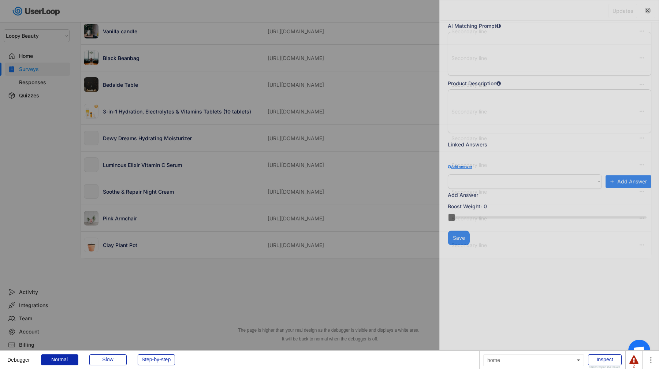
type textarea "Stylish pink armchair"
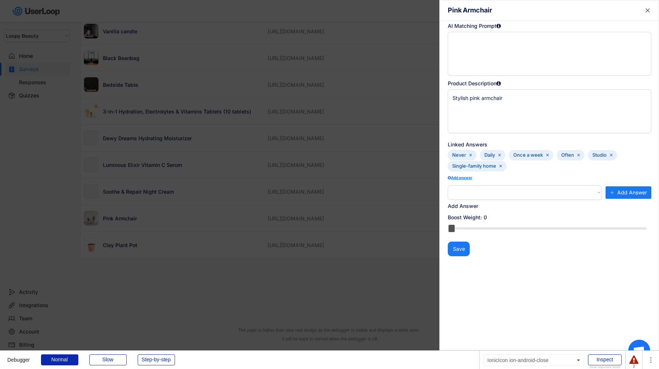
click at [500, 167] on text "" at bounding box center [500, 166] width 3 height 5
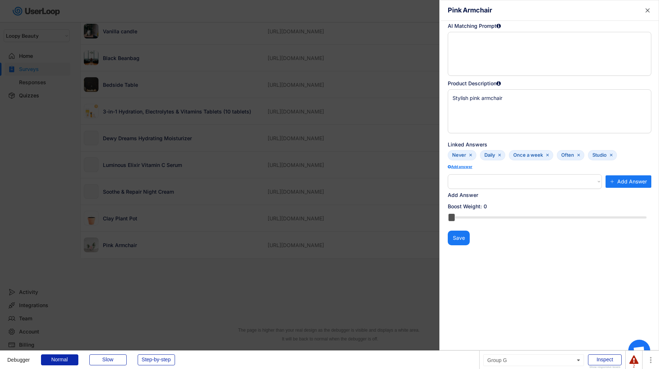
click at [497, 183] on select "How often do you do gardening? | Never How often do you do gardening? | Rarely …" at bounding box center [525, 181] width 154 height 15
select select ""1348695171700984260__LOOKUP__1758047727066x956512384771307300""
click at [448, 174] on select "How often do you do gardening? | Never How often do you do gardening? | Rarely …" at bounding box center [525, 181] width 154 height 15
click at [639, 179] on span "Add Answer" at bounding box center [632, 181] width 30 height 5
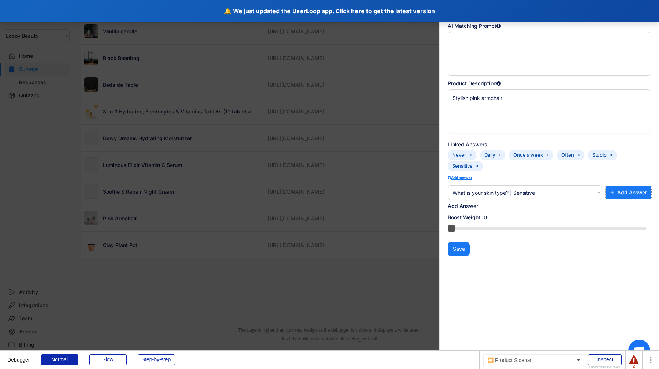
click at [219, 20] on div "🔔 We just updated the UserLoop app. Click here to get the latest version" at bounding box center [329, 11] width 659 height 22
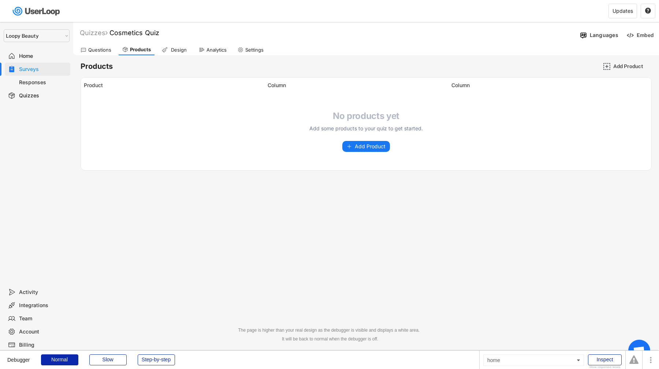
select select ""1348695171700984260__LOOKUP__1621425969652x687239840058835000""
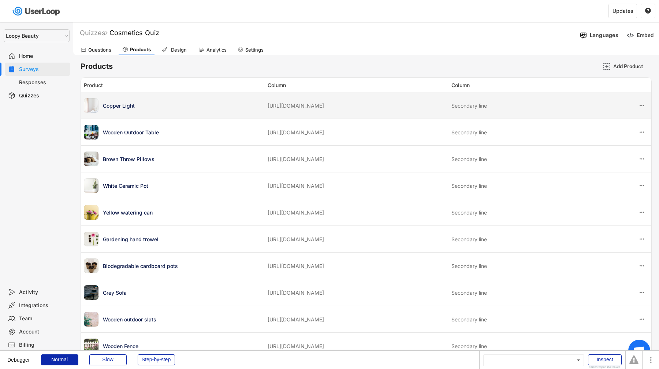
click at [441, 113] on div "Copper Light https://userloop-development.myshopify.com/products/copper-light S…" at bounding box center [366, 105] width 570 height 26
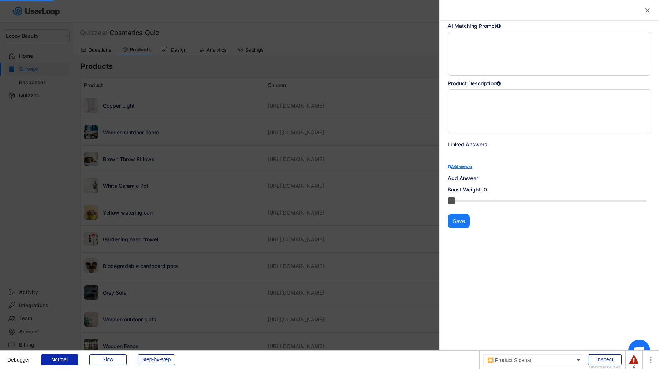
type textarea "Stylish copper bedside light"
click at [628, 359] on div "2" at bounding box center [633, 360] width 17 height 18
click at [629, 359] on div at bounding box center [633, 359] width 9 height 9
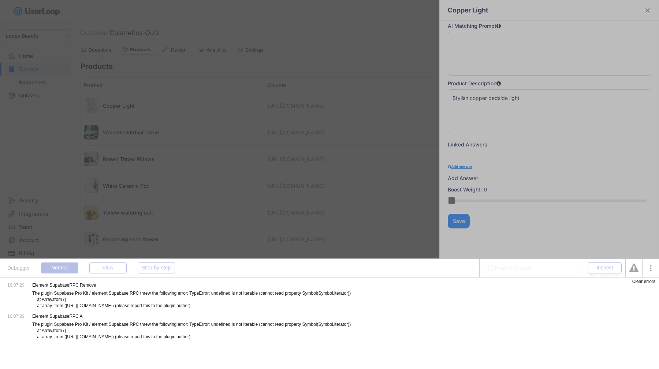
click at [400, 236] on div at bounding box center [329, 184] width 659 height 369
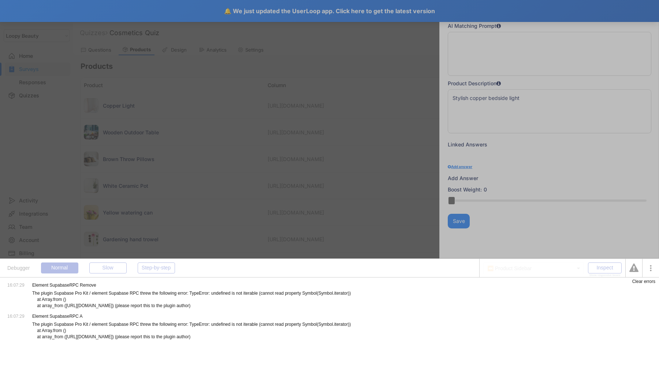
click at [222, 10] on div at bounding box center [329, 184] width 659 height 369
click at [649, 282] on div "Clear errors" at bounding box center [643, 281] width 23 height 4
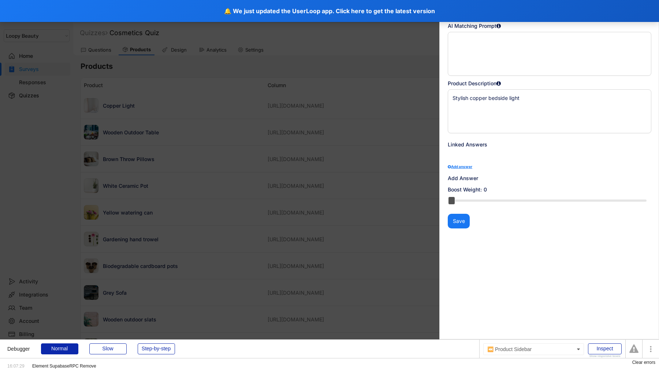
click at [614, 211] on div " Copper Light AI Matching Prompt Product Description Stylish copper bedside li…" at bounding box center [549, 184] width 220 height 369
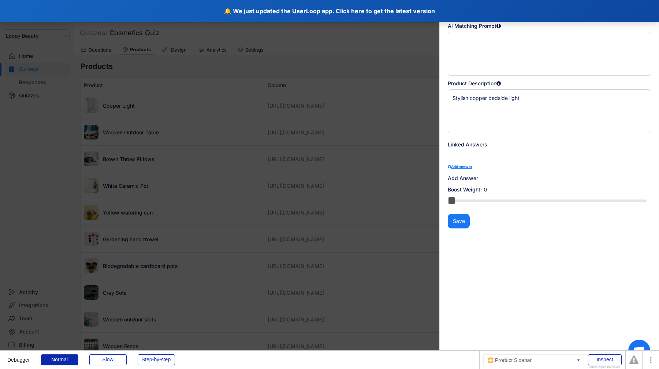
click at [464, 11] on div "🔔 We just updated the UserLoop app. Click here to get the latest version" at bounding box center [329, 11] width 659 height 22
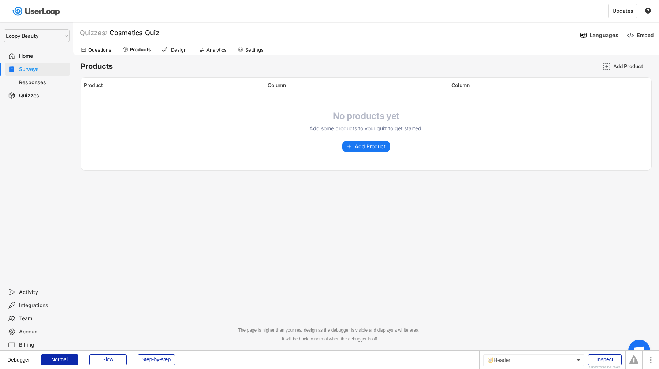
select select ""1348695171700984260__LOOKUP__1621425969652x687239840058835000""
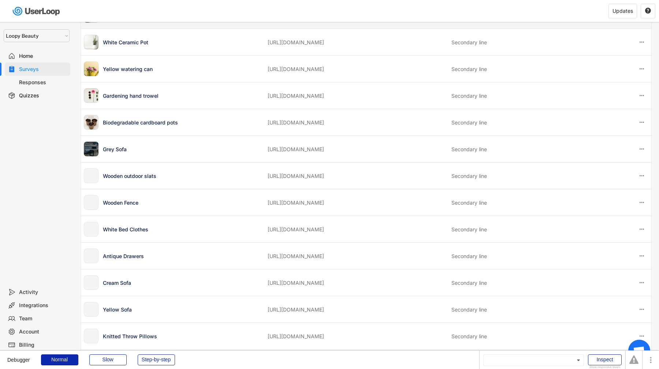
scroll to position [484, 0]
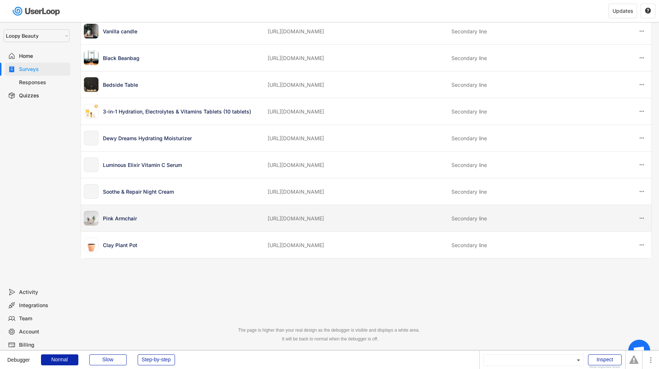
click at [444, 224] on div "Pink Armchair [URL][DOMAIN_NAME] Secondary line" at bounding box center [366, 218] width 570 height 26
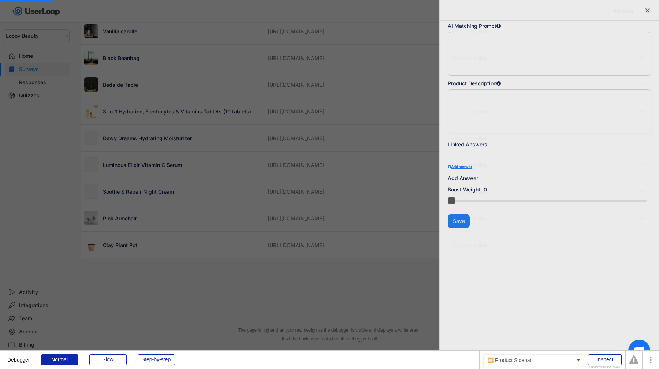
type textarea "Stylish pink armchair"
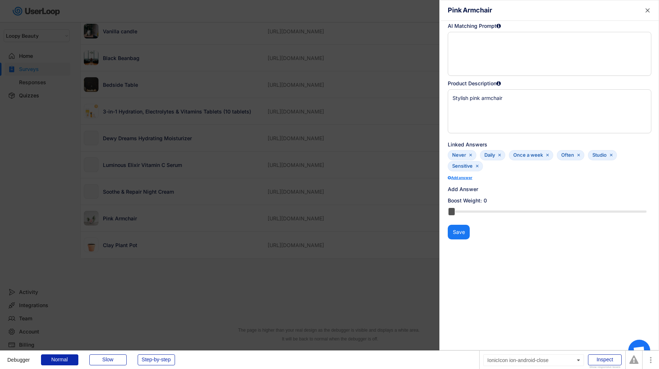
click at [478, 165] on icon "" at bounding box center [477, 166] width 4 height 4
click at [465, 168] on div "Add answer" at bounding box center [549, 167] width 203 height 4
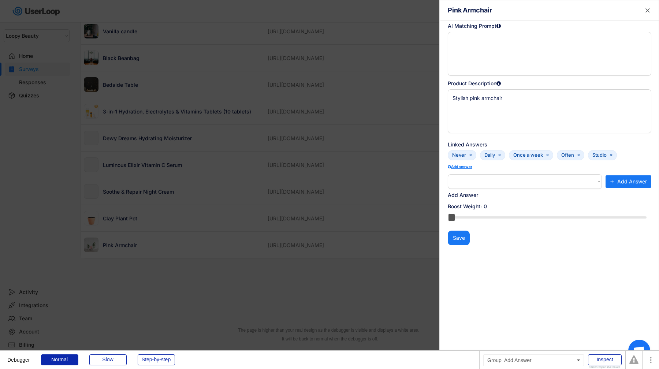
click at [470, 181] on select at bounding box center [525, 181] width 154 height 15
click at [509, 181] on select "How often do you do gardening? | Never How often do you do gardening? | Rarely …" at bounding box center [525, 181] width 154 height 15
click at [600, 182] on select "How often do you do gardening? | Never How often do you do gardening? | Rarely …" at bounding box center [525, 181] width 154 height 15
click at [448, 174] on select "How often do you do gardening? | Never How often do you do gardening? | Rarely …" at bounding box center [525, 181] width 154 height 15
click at [585, 180] on select "How often do you do gardening? | Never How often do you do gardening? | Rarely …" at bounding box center [525, 181] width 154 height 15
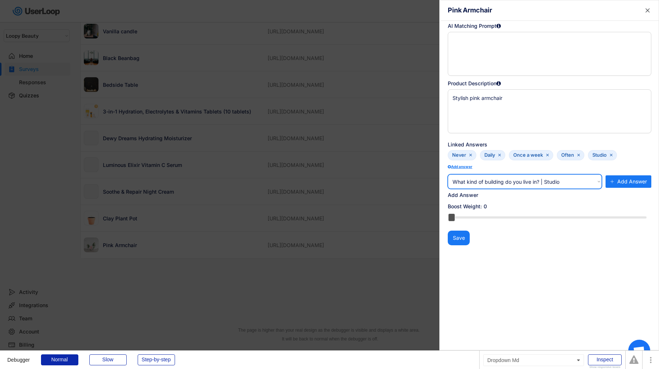
select select ""1348695171700984260__LOOKUP__1758047724244x860389028676817700""
click at [448, 174] on select "How often do you do gardening? | Never How often do you do gardening? | Rarely …" at bounding box center [525, 181] width 154 height 15
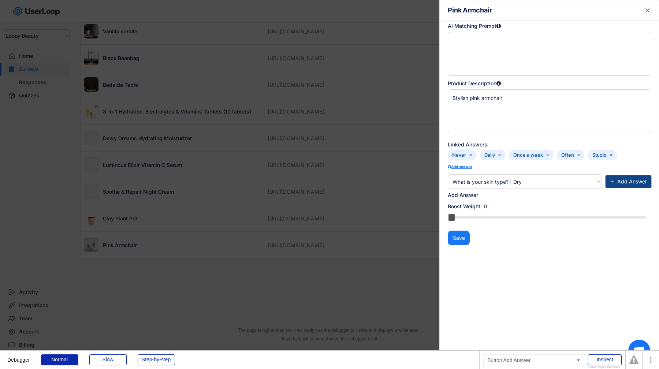
click at [630, 182] on span "Add Answer" at bounding box center [632, 181] width 30 height 5
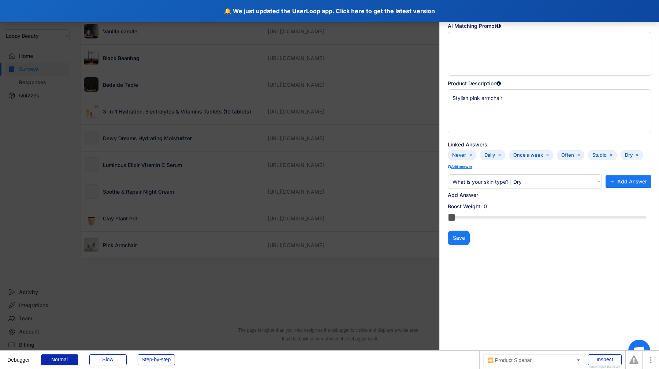
click at [251, 17] on div "🔔 We just updated the UserLoop app. Click here to get the latest version" at bounding box center [329, 11] width 659 height 22
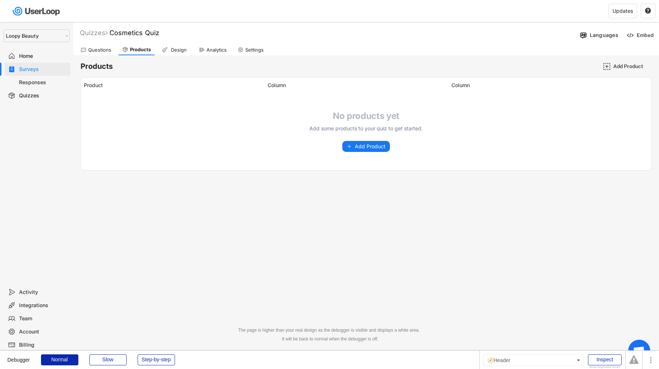
select select ""1348695171700984260__LOOKUP__1621425969652x687239840058835000""
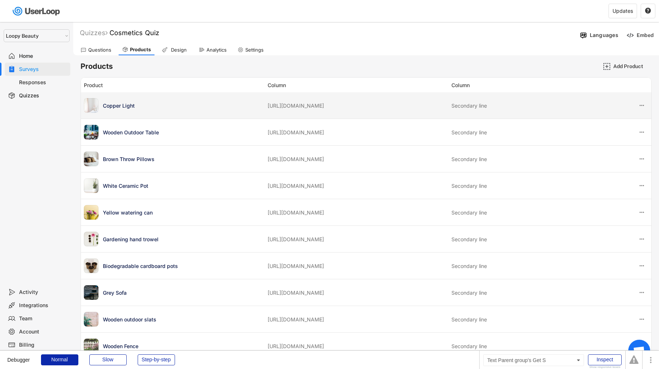
click at [257, 106] on div "Copper Light" at bounding box center [183, 106] width 160 height 8
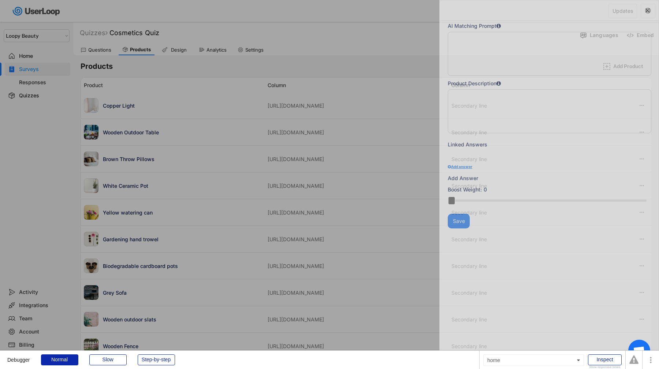
type textarea "Stylish copper bedside light"
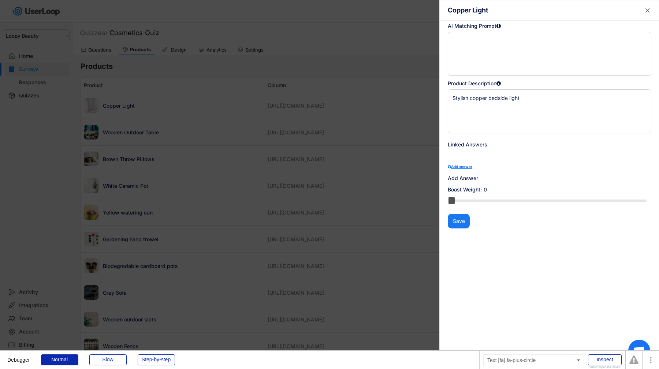
click at [465, 166] on div "Add answer" at bounding box center [549, 167] width 203 height 4
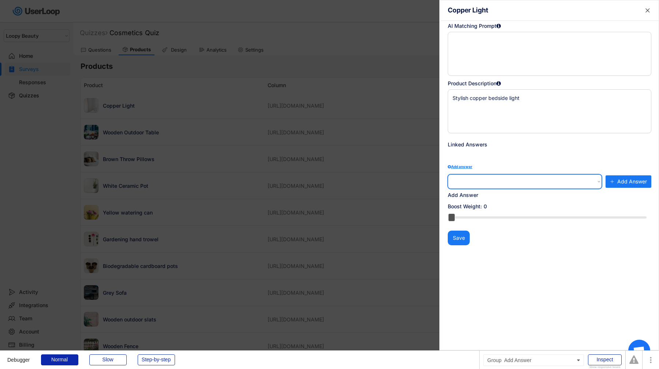
click at [473, 179] on select at bounding box center [525, 181] width 154 height 15
click at [561, 186] on select at bounding box center [525, 181] width 154 height 15
click at [599, 181] on select "How often do you do gardening? | Never How often do you do gardening? | Rarely …" at bounding box center [525, 181] width 154 height 15
click at [448, 174] on select "How often do you do gardening? | Never How often do you do gardening? | Rarely …" at bounding box center [525, 181] width 154 height 15
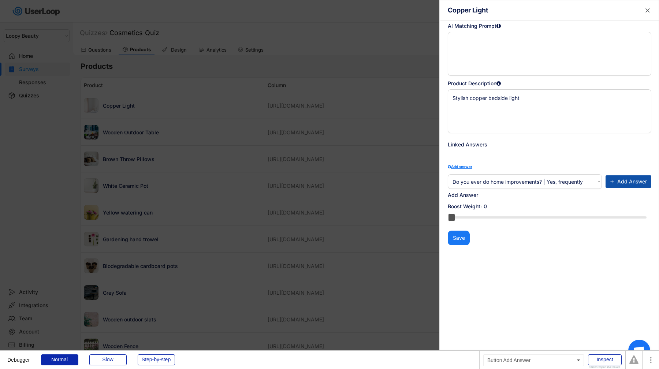
click at [619, 187] on button "Add Answer" at bounding box center [628, 181] width 46 height 12
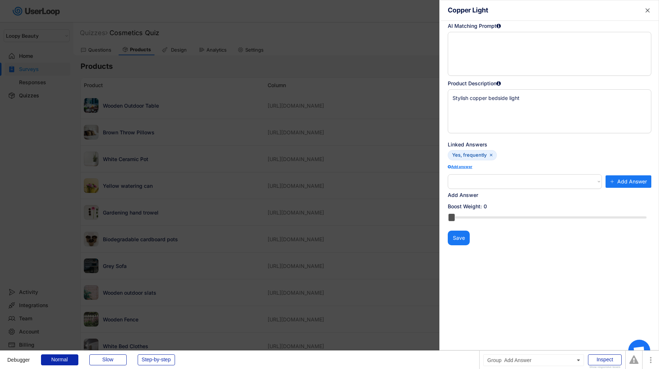
click at [589, 180] on select "How often do you do gardening? | Never How often do you do gardening? | Rarely …" at bounding box center [525, 181] width 154 height 15
click at [448, 174] on select "How often do you do gardening? | Never How often do you do gardening? | Rarely …" at bounding box center [525, 181] width 154 height 15
click at [643, 175] on div "How often do you do gardening? | Never How often do you do gardening? | Rarely …" at bounding box center [549, 181] width 203 height 15
click at [643, 180] on span "Add Answer" at bounding box center [632, 181] width 30 height 5
click at [579, 181] on select "How often do you do gardening? | Never How often do you do gardening? | Rarely …" at bounding box center [525, 181] width 154 height 15
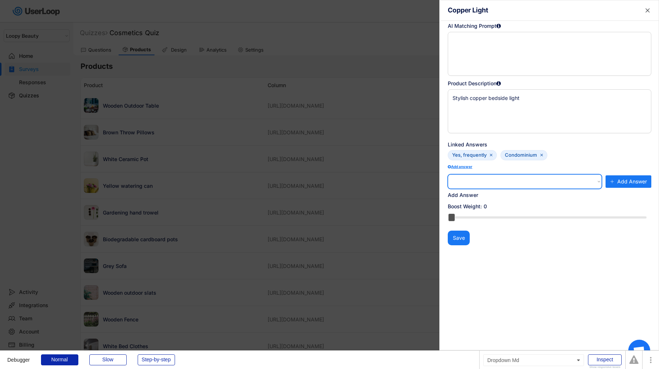
click at [448, 174] on select "How often do you do gardening? | Never How often do you do gardening? | Rarely …" at bounding box center [525, 181] width 154 height 15
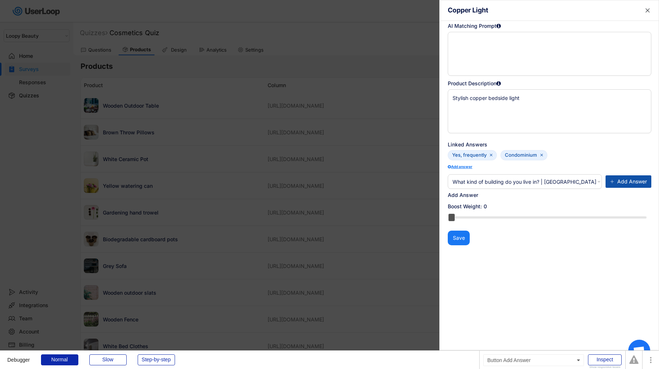
click at [632, 185] on button "Add Answer" at bounding box center [628, 181] width 46 height 12
select select ""PLACEHOLDER_1427118222253""
click at [585, 155] on text "" at bounding box center [586, 155] width 3 height 5
click at [579, 181] on select "How often do you do gardening? | Never How often do you do gardening? | Rarely …" at bounding box center [525, 181] width 154 height 15
click at [315, 155] on div at bounding box center [329, 184] width 659 height 369
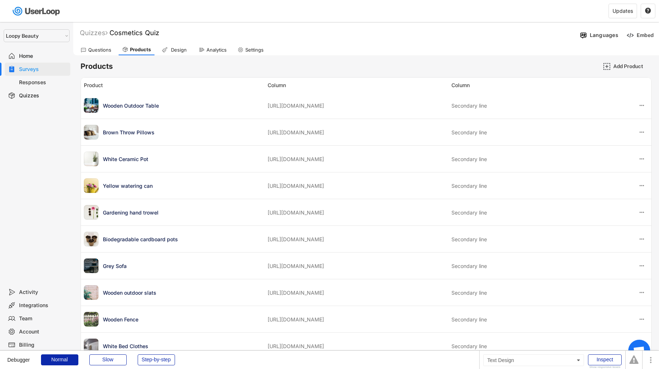
click at [178, 49] on div "Design" at bounding box center [178, 50] width 18 height 6
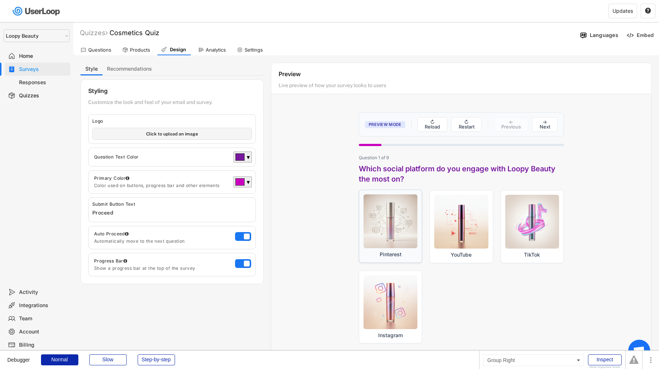
click at [419, 220] on label "Pinterest" at bounding box center [390, 226] width 63 height 73
click at [359, 190] on input "Pinterest" at bounding box center [358, 190] width 0 height 0
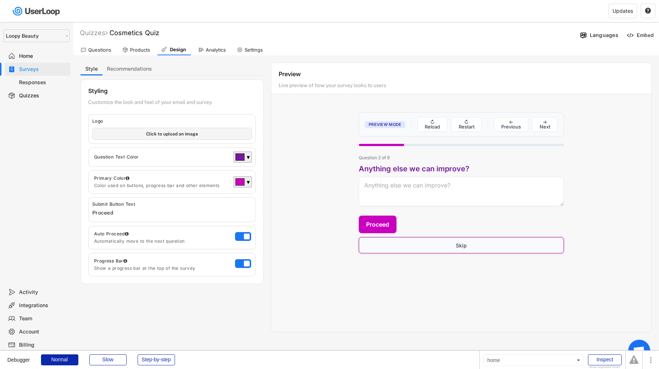
click at [424, 246] on button "Skip" at bounding box center [461, 245] width 205 height 16
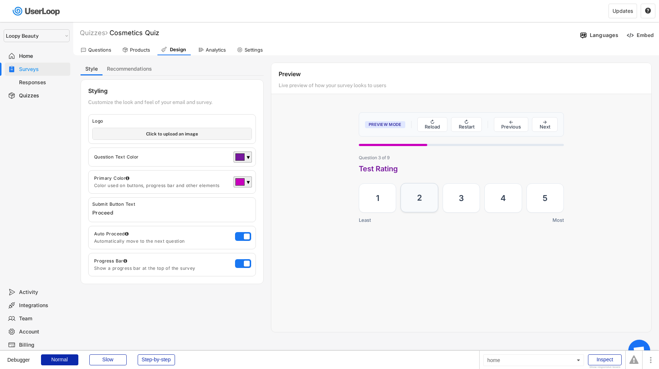
click at [428, 202] on label "2" at bounding box center [418, 197] width 37 height 29
click at [400, 183] on input "2" at bounding box center [400, 183] width 0 height 0
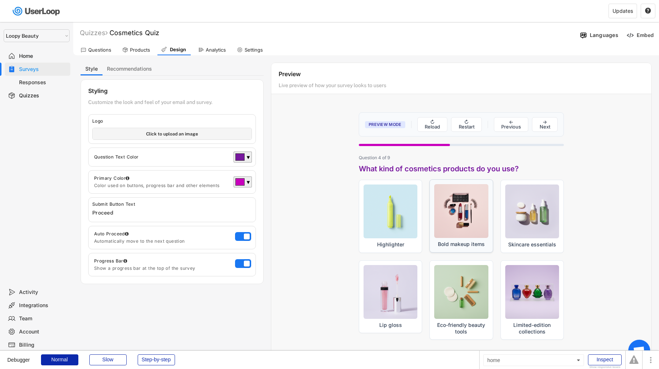
click at [447, 209] on div at bounding box center [461, 211] width 54 height 54
click at [429, 180] on input "Bold makeup items" at bounding box center [429, 179] width 0 height 0
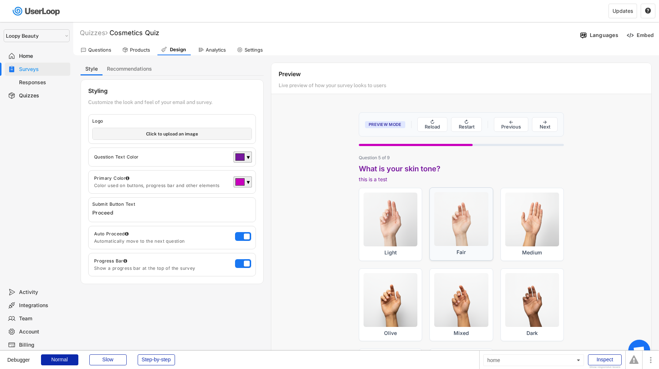
click at [447, 209] on div at bounding box center [461, 219] width 54 height 54
click at [429, 188] on input "Fair" at bounding box center [429, 187] width 0 height 0
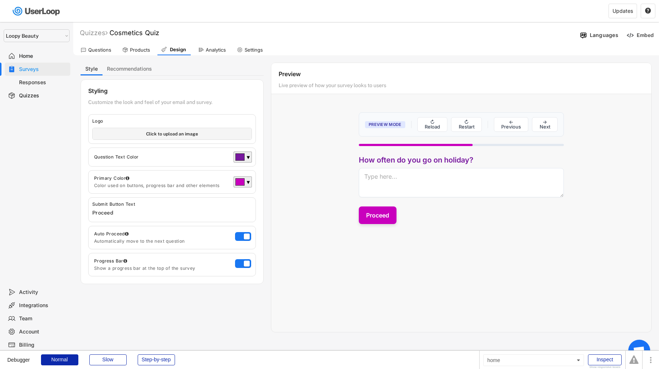
click at [389, 217] on button "Proceed" at bounding box center [378, 215] width 38 height 18
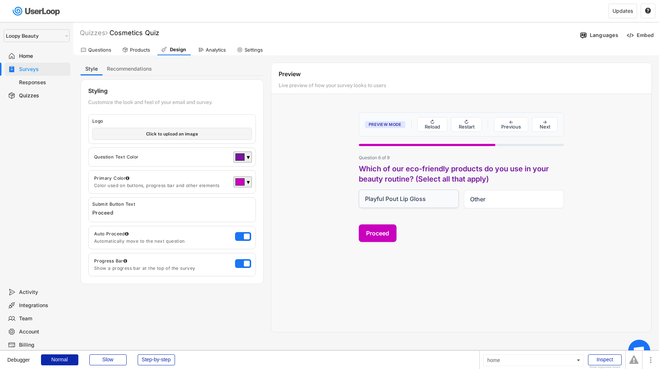
click at [438, 201] on label "Playful Pout Lip Gloss" at bounding box center [409, 199] width 100 height 18
click at [359, 190] on input "Playful Pout Lip Gloss" at bounding box center [358, 190] width 0 height 0
checkbox input "true"
click at [386, 228] on button "Proceed" at bounding box center [378, 233] width 38 height 18
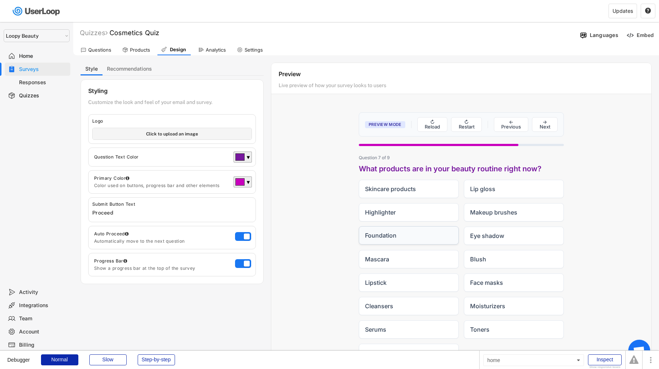
click at [408, 235] on label "Foundation" at bounding box center [409, 235] width 100 height 18
click at [359, 226] on input "Foundation" at bounding box center [358, 226] width 0 height 0
checkbox input "true"
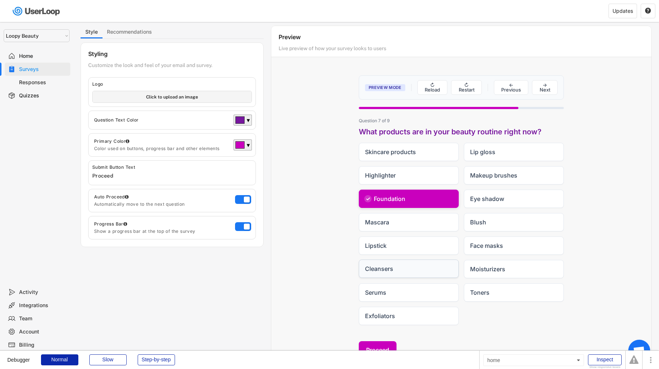
scroll to position [103, 0]
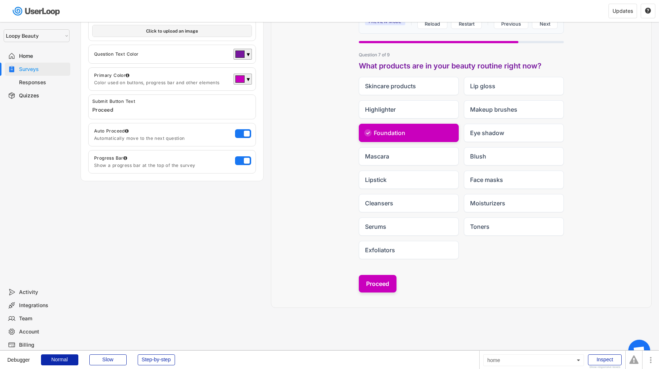
click at [392, 289] on button "Proceed" at bounding box center [378, 284] width 38 height 18
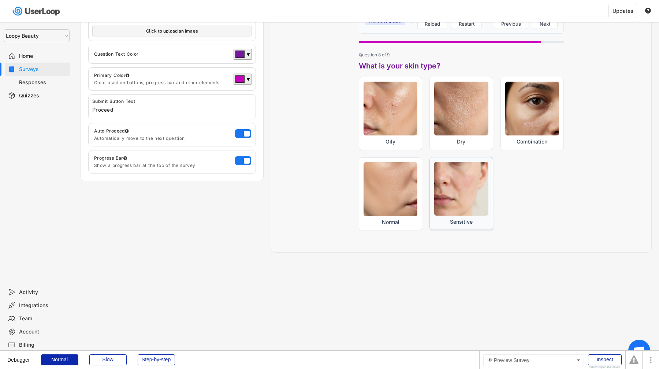
click at [450, 198] on div at bounding box center [461, 189] width 54 height 54
click at [429, 157] on input "Sensitive" at bounding box center [429, 157] width 0 height 0
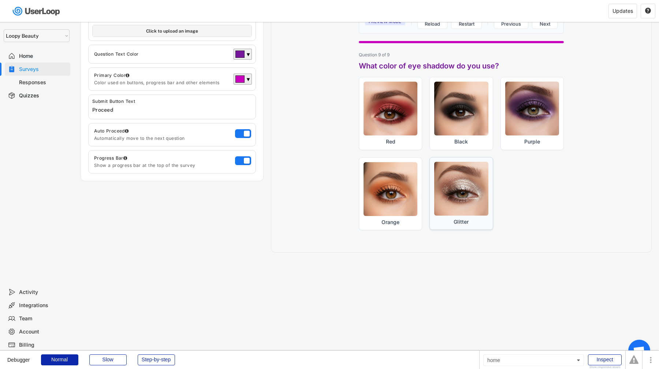
click at [452, 203] on div at bounding box center [461, 189] width 54 height 54
click at [429, 157] on input "Glitter" at bounding box center [429, 157] width 0 height 0
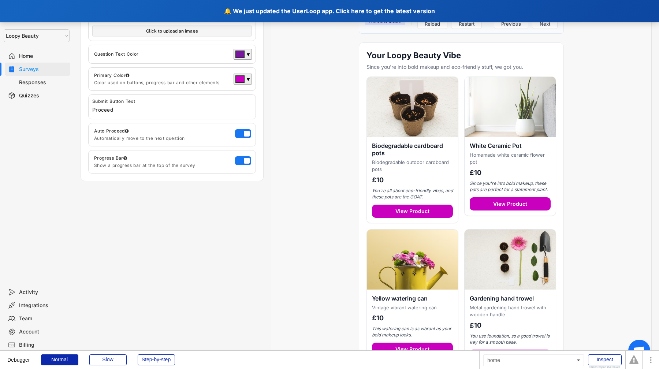
click at [251, 15] on div "🔔 We just updated the UserLoop app. Click here to get the latest version" at bounding box center [329, 11] width 659 height 22
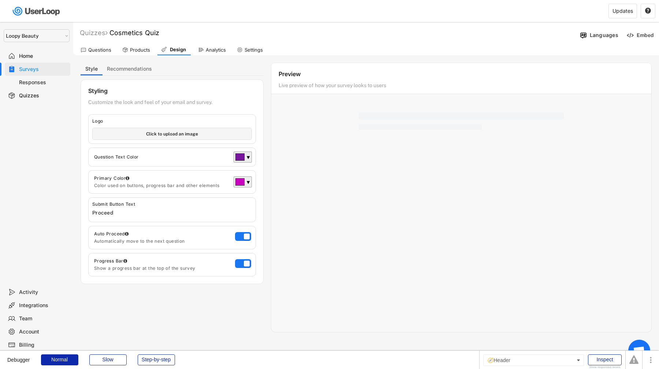
select select ""1348695171700984260__LOOKUP__1621425969652x687239840058835000""
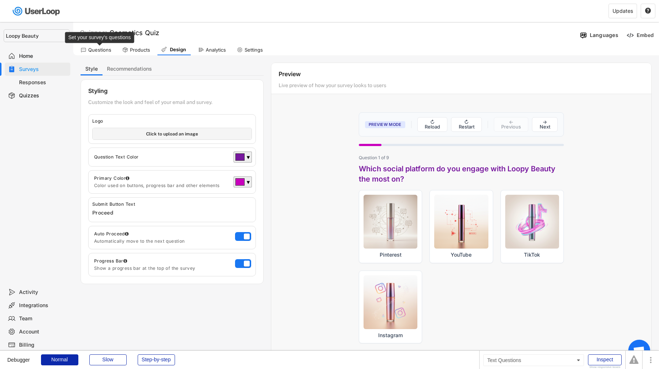
click at [100, 49] on div "Questions" at bounding box center [99, 50] width 23 height 6
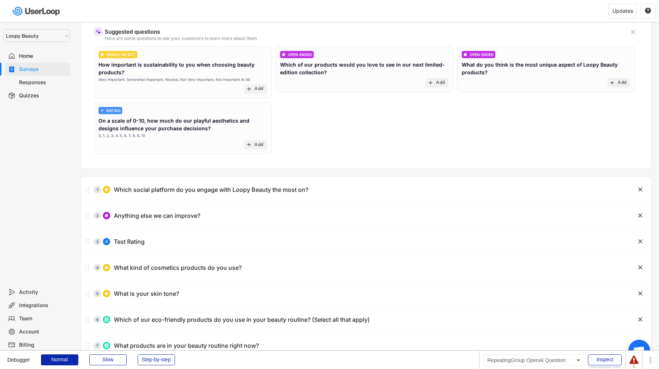
scroll to position [2, 0]
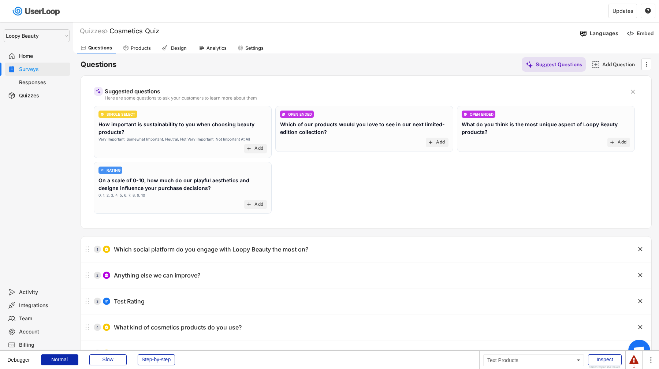
click at [147, 47] on div "Products" at bounding box center [141, 48] width 20 height 6
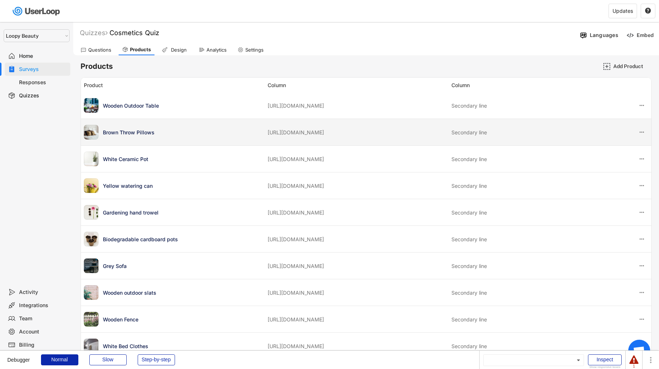
click at [479, 141] on div "Brown Throw Pillows https://userloop-development.myshopify.com/products/brown-t…" at bounding box center [366, 132] width 570 height 26
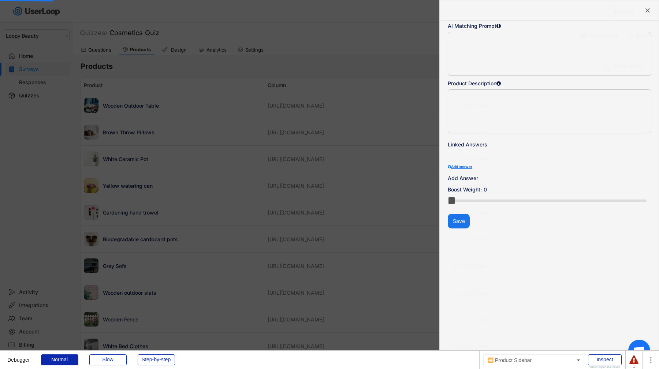
type textarea "Stylish brown throw pillows"
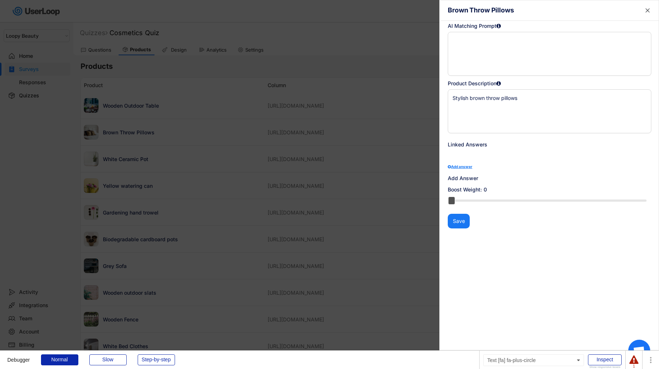
click at [468, 165] on div "Add answer" at bounding box center [549, 167] width 203 height 4
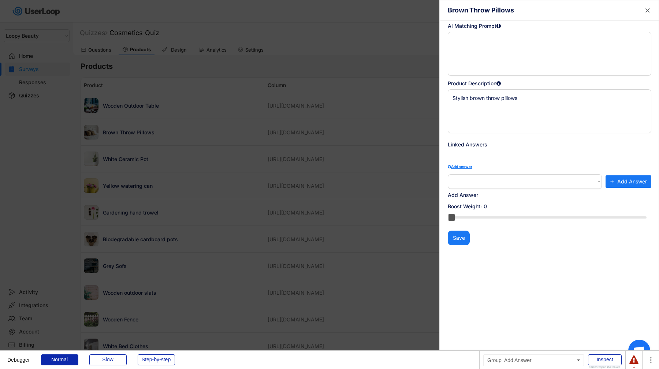
click at [476, 179] on select at bounding box center [525, 181] width 154 height 15
click at [599, 183] on select at bounding box center [525, 181] width 154 height 15
select select ""PLACEHOLDER_1427118222253""
click at [598, 183] on select "How often do you do gardening? | Never How often do you do gardening? | Rarely …" at bounding box center [525, 181] width 154 height 15
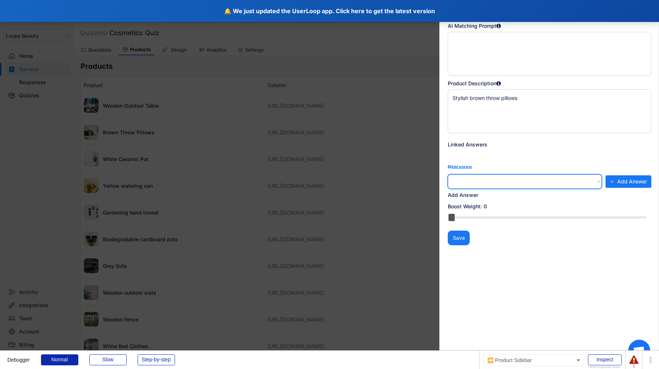
click at [227, 6] on div "🔔 We just updated the UserLoop app. Click here to get the latest version" at bounding box center [329, 11] width 659 height 22
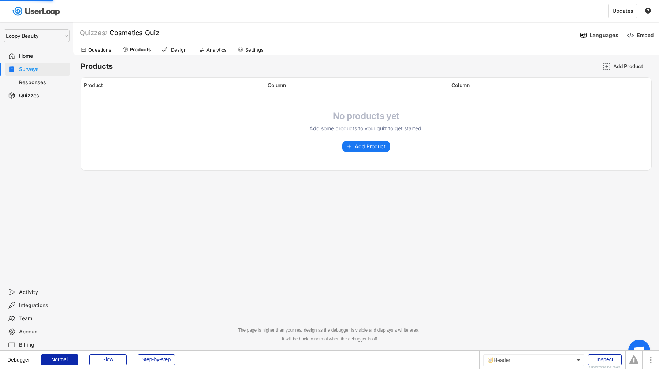
select select ""1348695171700984260__LOOKUP__1621425969652x687239840058835000""
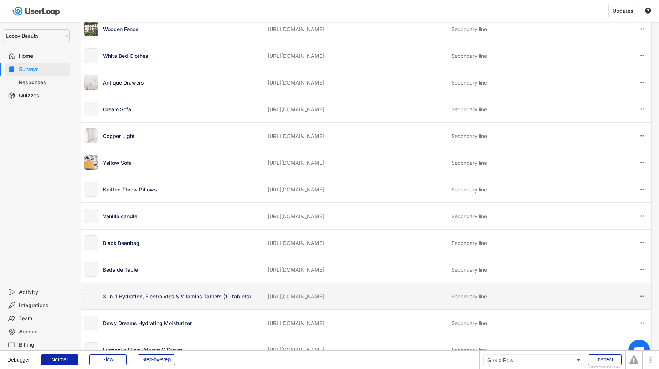
scroll to position [484, 0]
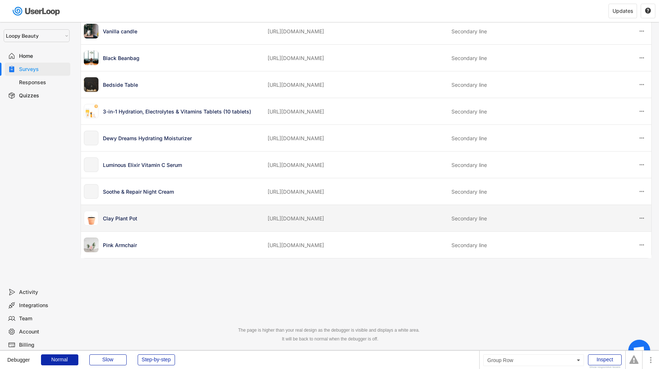
click at [257, 225] on div "Clay Plant Pot" at bounding box center [173, 218] width 179 height 15
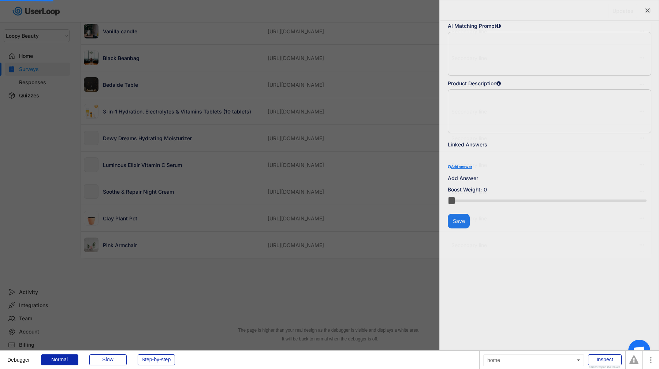
type textarea "Classic blown clay pot for plants"
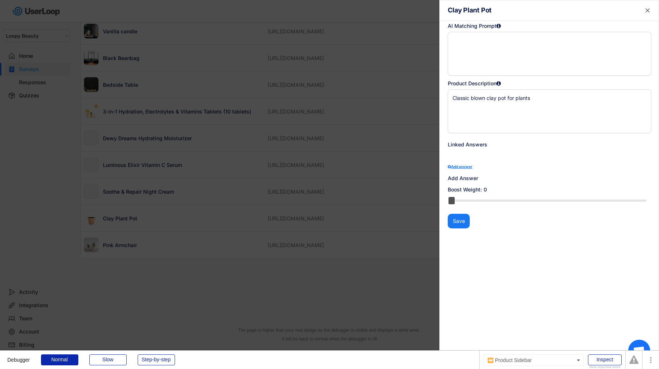
click at [368, 190] on div at bounding box center [329, 184] width 659 height 369
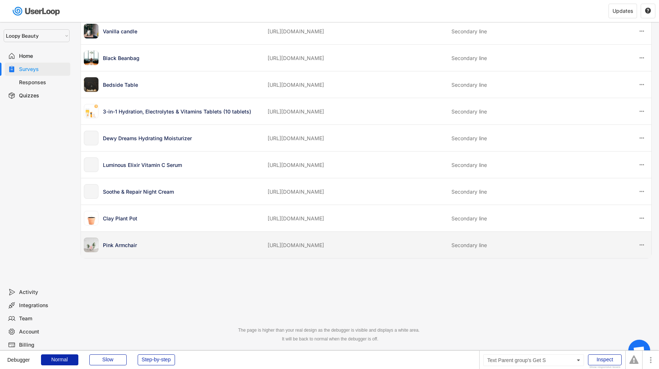
click at [336, 244] on div "[URL][DOMAIN_NAME]" at bounding box center [356, 245] width 179 height 8
type textarea "Stylish pink armchair"
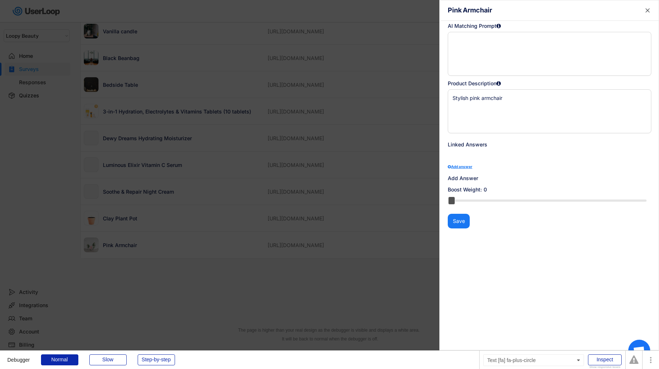
click at [467, 165] on div "Add answer" at bounding box center [549, 167] width 203 height 4
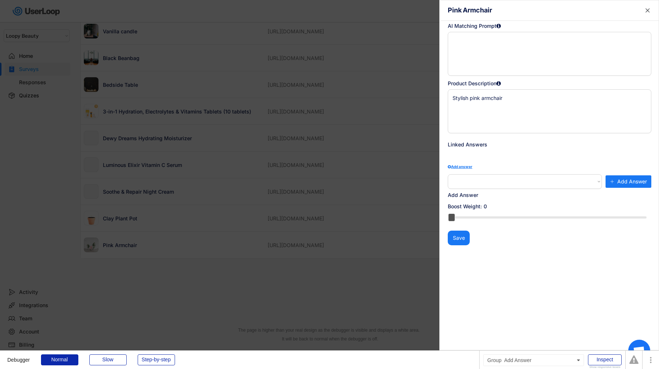
click at [491, 180] on select at bounding box center [525, 181] width 154 height 15
click at [600, 182] on select "How often do you do gardening? | Never How often do you do gardening? | Rarely …" at bounding box center [525, 181] width 154 height 15
click at [597, 182] on select "How often do you do gardening? | Never How often do you do gardening? | Rarely …" at bounding box center [525, 181] width 154 height 15
select select ""1348695171700984260__LOOKUP__1756214643995x905369260018006100""
click at [448, 174] on select "How often do you do gardening? | Never How often do you do gardening? | Rarely …" at bounding box center [525, 181] width 154 height 15
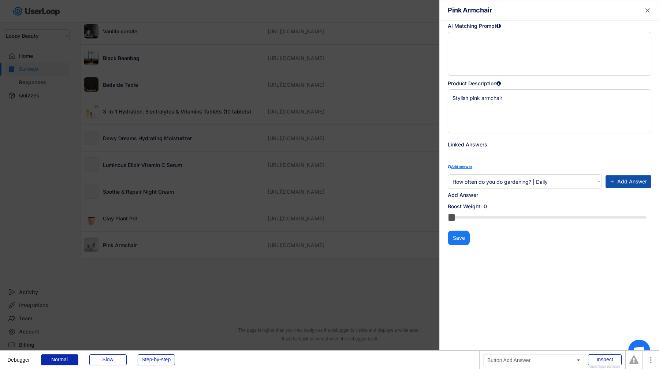
click at [625, 177] on button "Add Answer" at bounding box center [628, 181] width 46 height 12
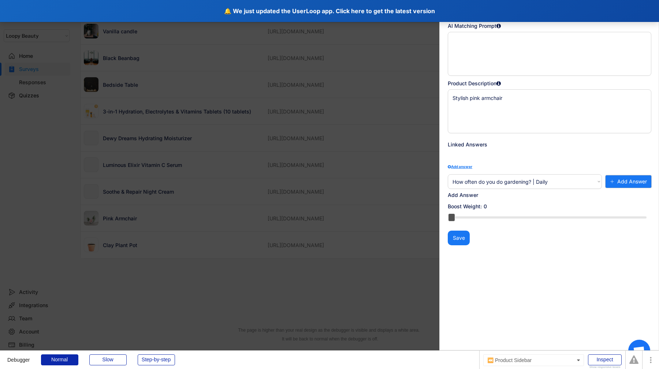
click at [221, 9] on div "🔔 We just updated the UserLoop app. Click here to get the latest version" at bounding box center [329, 11] width 659 height 22
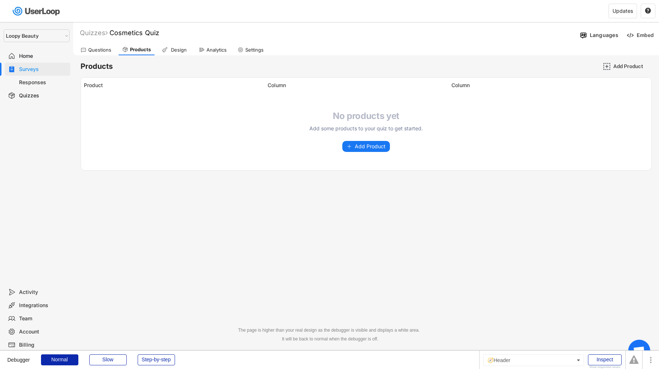
select select ""1348695171700984260__LOOKUP__1621425969652x687239840058835000""
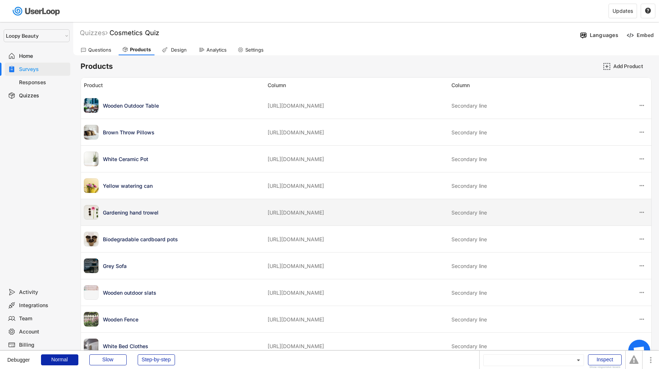
scroll to position [484, 0]
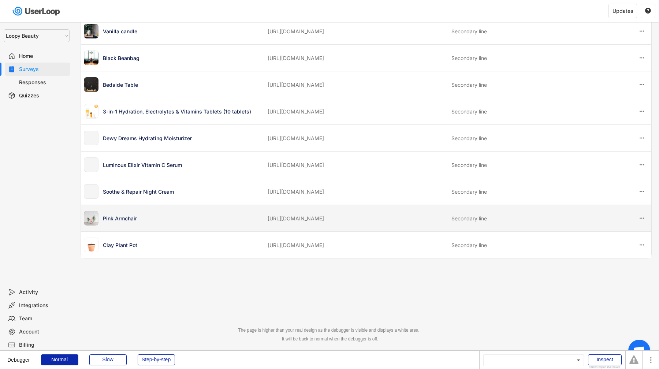
click at [423, 216] on div "[URL][DOMAIN_NAME]" at bounding box center [356, 218] width 179 height 8
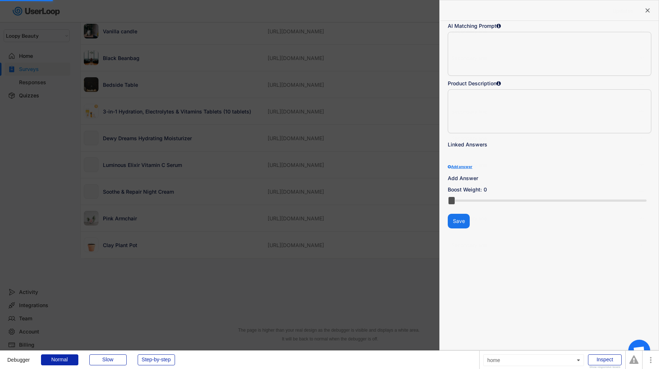
type textarea "Stylish pink armchair"
click at [470, 151] on div "" at bounding box center [549, 155] width 203 height 11
click at [470, 156] on div "" at bounding box center [549, 155] width 203 height 11
click at [469, 168] on div "Add answer" at bounding box center [549, 167] width 203 height 4
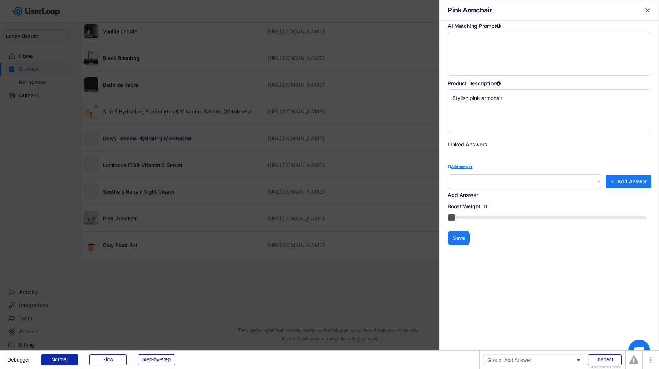
click at [472, 180] on select "Which social platform do you engage with Loopy Beauty the most on? | Pinterest …" at bounding box center [525, 181] width 154 height 15
select select ""1348695171700984260__LOOKUP__1758207446446x117798554239270100""
click at [448, 174] on select "Which social platform do you engage with Loopy Beauty the most on? | Pinterest …" at bounding box center [525, 181] width 154 height 15
click at [615, 182] on button "Add Answer" at bounding box center [628, 181] width 46 height 12
click at [351, 224] on div at bounding box center [329, 184] width 659 height 369
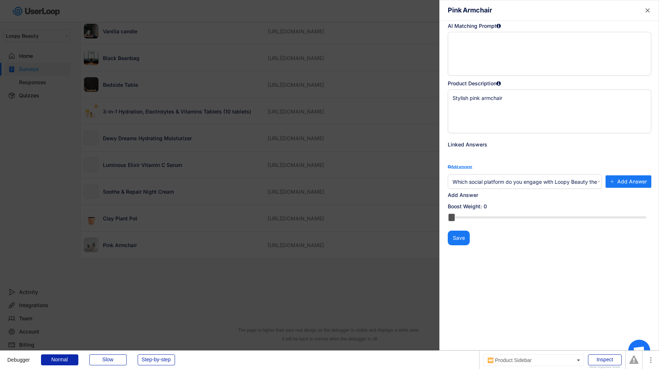
select select ""PLACEHOLDER_1427118222253""
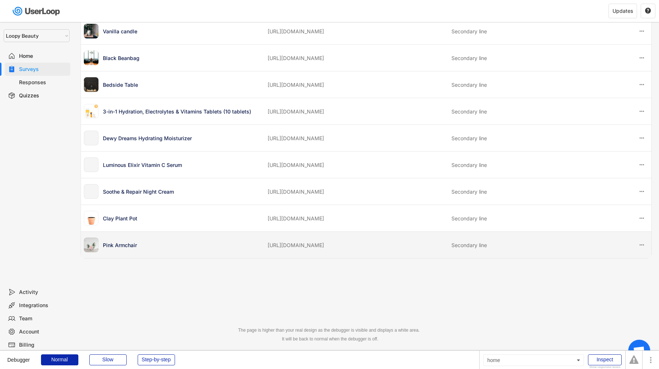
click at [351, 250] on div "Pink Armchair [URL][DOMAIN_NAME] Secondary line" at bounding box center [366, 245] width 570 height 26
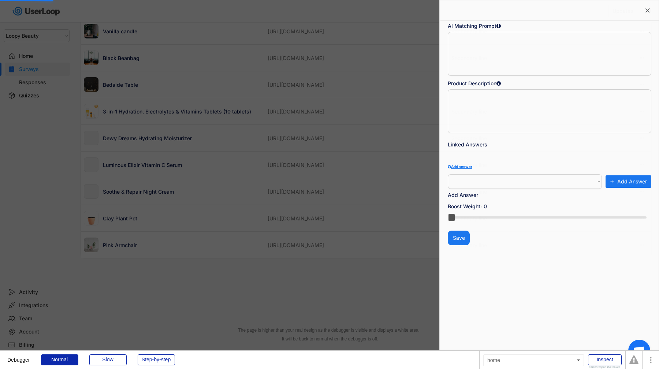
type textarea "Stylish pink armchair"
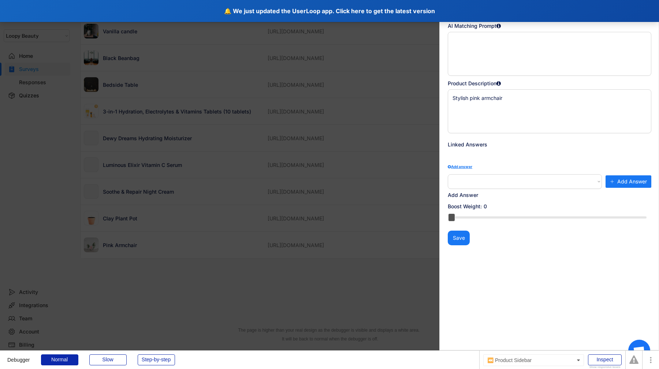
click at [243, 8] on div "🔔 We just updated the UserLoop app. Click here to get the latest version" at bounding box center [329, 11] width 659 height 22
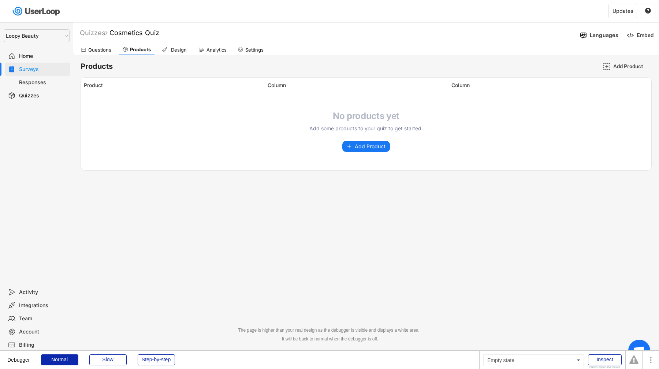
select select ""1348695171700984260__LOOKUP__1621425969652x687239840058835000""
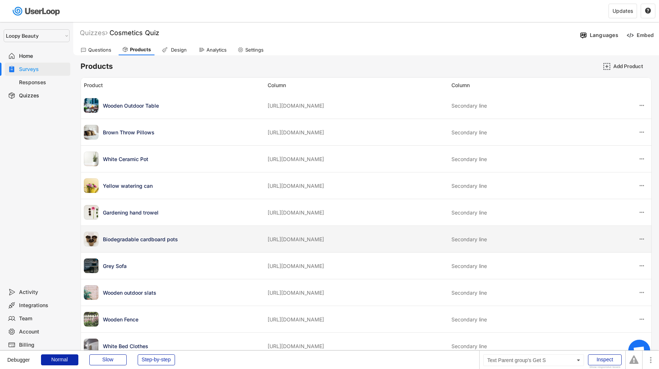
scroll to position [433, 0]
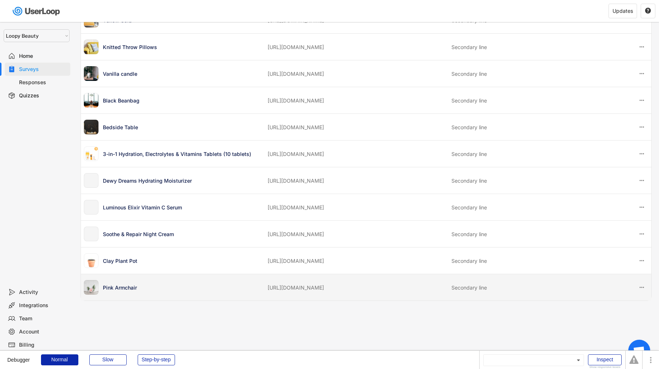
click at [260, 300] on div "Pink Armchair https://userloop-development.myshopify.com/products/pink-armchair…" at bounding box center [366, 287] width 570 height 26
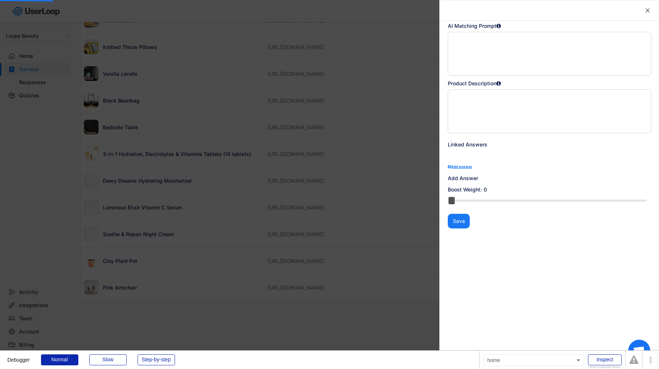
type textarea "Stylish pink armchair"
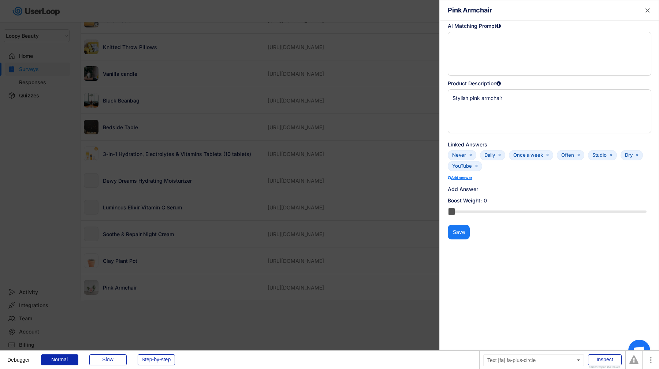
click at [467, 176] on div "Add answer" at bounding box center [549, 178] width 203 height 4
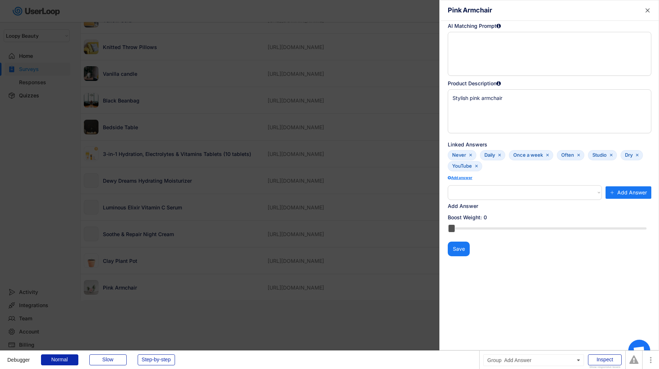
click at [469, 191] on select "Which social platform do you engage with Loopy Beauty the most on? | Pinterest …" at bounding box center [525, 192] width 154 height 15
click at [448, 185] on select "Which social platform do you engage with Loopy Beauty the most on? | Pinterest …" at bounding box center [525, 192] width 154 height 15
click at [488, 199] on select "Which social platform do you engage with Loopy Beauty the most on? | Pinterest …" at bounding box center [525, 192] width 154 height 15
click at [448, 185] on select "Which social platform do you engage with Loopy Beauty the most on? | Pinterest …" at bounding box center [525, 192] width 154 height 15
click at [616, 190] on button "Add Answer" at bounding box center [628, 192] width 46 height 12
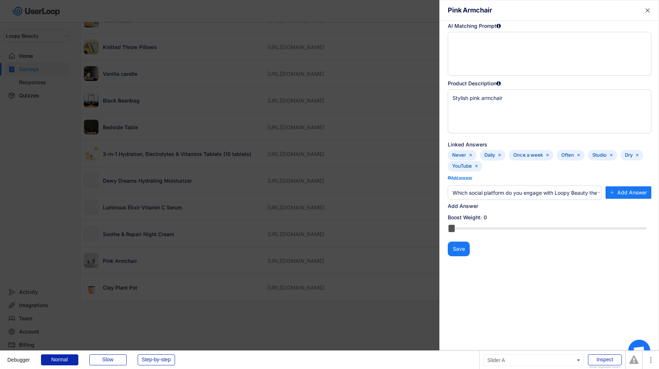
select select ""PLACEHOLDER_1427118222253""
click at [402, 159] on div at bounding box center [329, 184] width 659 height 369
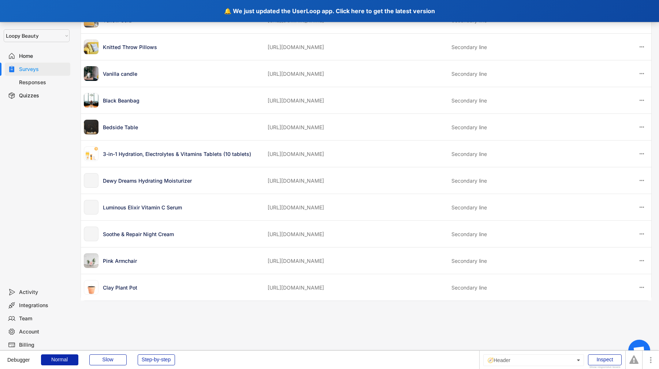
click at [245, 11] on div "🔔 We just updated the UserLoop app. Click here to get the latest version" at bounding box center [329, 11] width 659 height 22
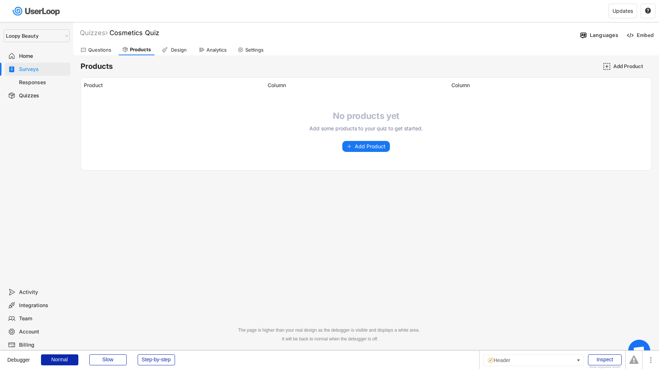
select select ""1348695171700984260__LOOKUP__1621425969652x687239840058835000""
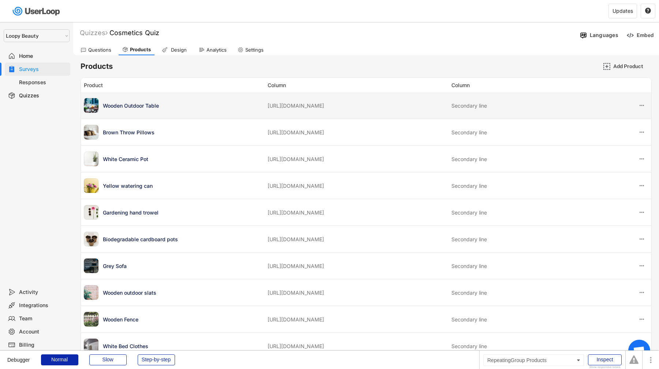
click at [235, 113] on div "Wooden Outdoor Table https://userloop-development.myshopify.com/products/wooden…" at bounding box center [366, 105] width 570 height 26
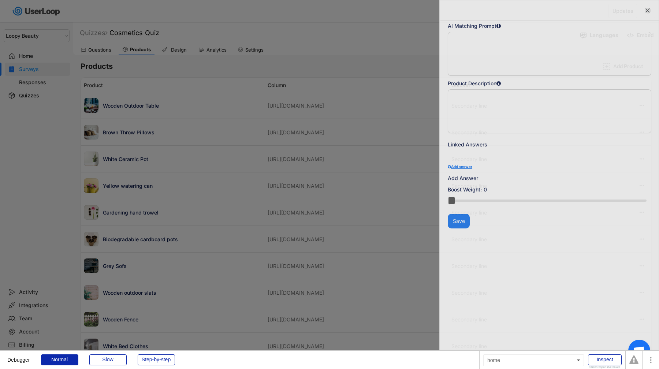
type textarea "Chic wooden outdoor garden table"
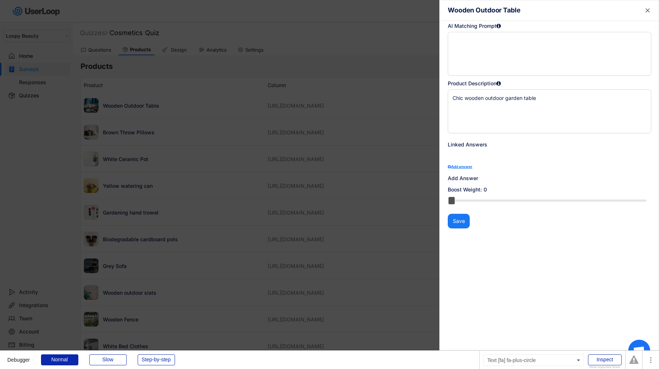
click at [468, 165] on div "Add answer" at bounding box center [549, 167] width 203 height 4
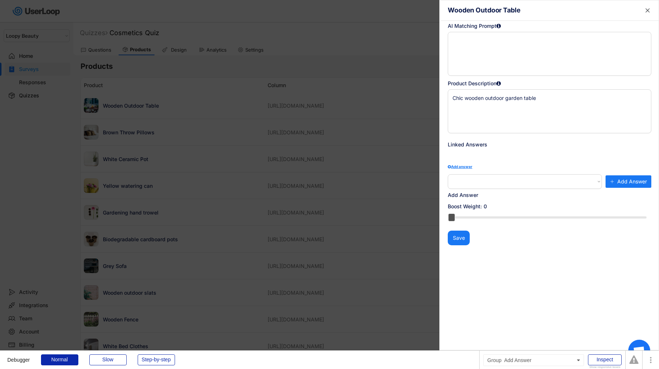
click at [472, 181] on select at bounding box center [525, 181] width 154 height 15
select select ""PLACEHOLDER_1427118222253""
click at [603, 183] on div "Which social platform do you engage with Loopy Beauty the most on? | Pinterest …" at bounding box center [549, 181] width 203 height 15
click at [599, 183] on select "Which social platform do you engage with Loopy Beauty the most on? | Pinterest …" at bounding box center [525, 181] width 154 height 15
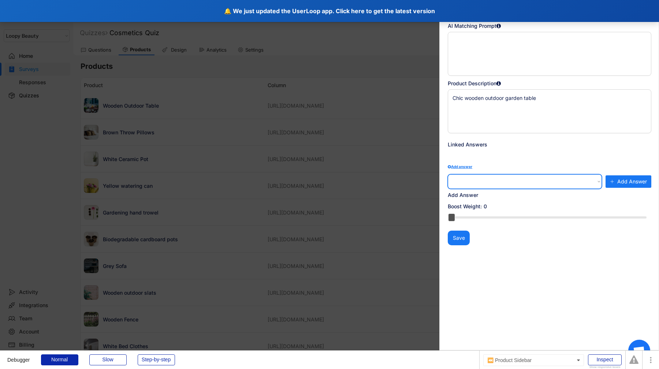
click at [255, 10] on div "🔔 We just updated the UserLoop app. Click here to get the latest version" at bounding box center [329, 11] width 659 height 22
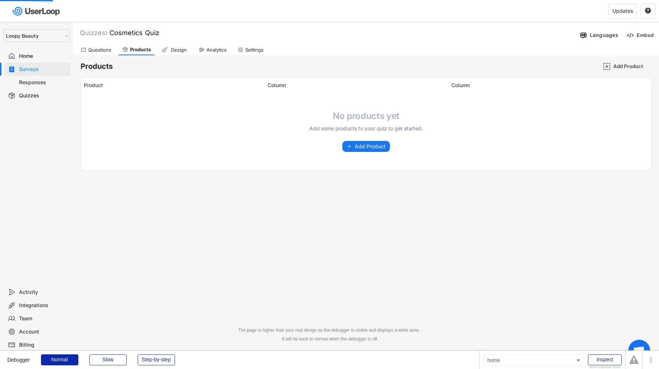
select select ""1348695171700984260__LOOKUP__1621425969652x687239840058835000""
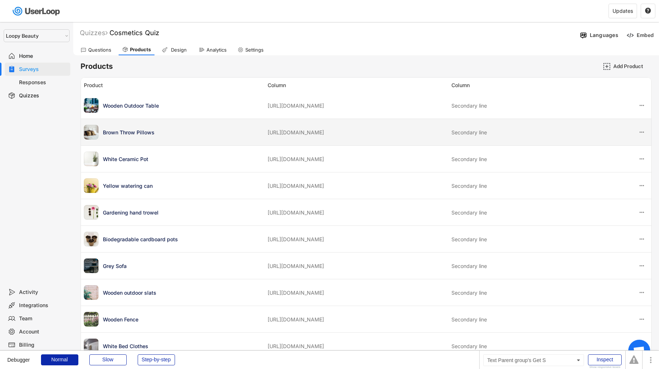
click at [351, 130] on div "[URL][DOMAIN_NAME]" at bounding box center [356, 132] width 179 height 8
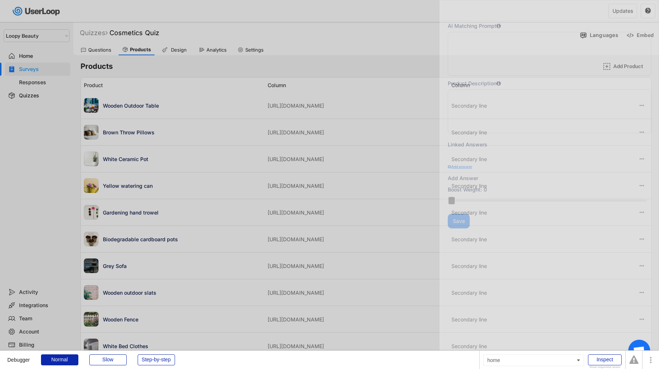
type textarea "Stylish brown throw pillows"
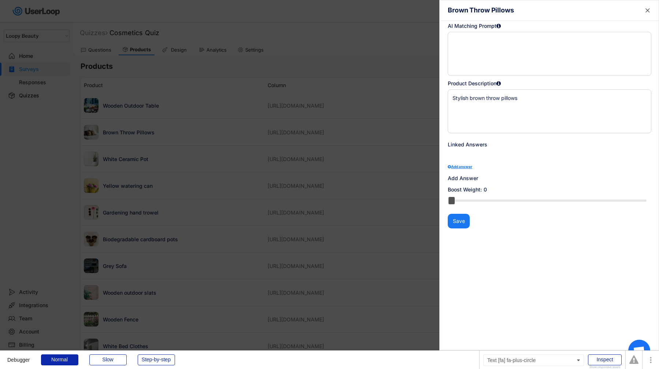
click at [465, 166] on div "Add answer" at bounding box center [549, 167] width 203 height 4
click at [598, 193] on select "How often do you do gardening? | Never How often do you do gardening? | Rarely …" at bounding box center [525, 191] width 154 height 15
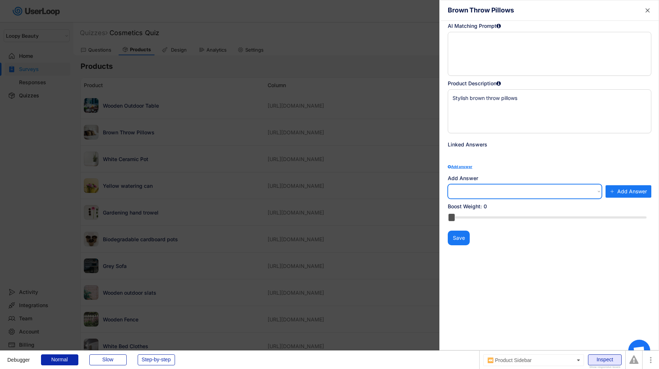
click at [608, 360] on div "Inspect" at bounding box center [605, 359] width 34 height 11
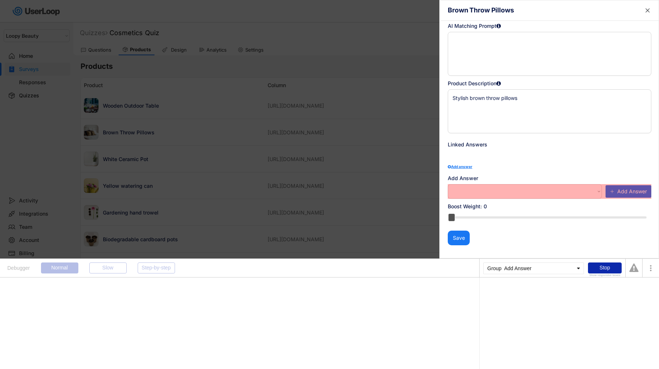
click at [543, 188] on select "How often do you do gardening? | Never How often do you do gardening? | Rarely …" at bounding box center [525, 191] width 154 height 15
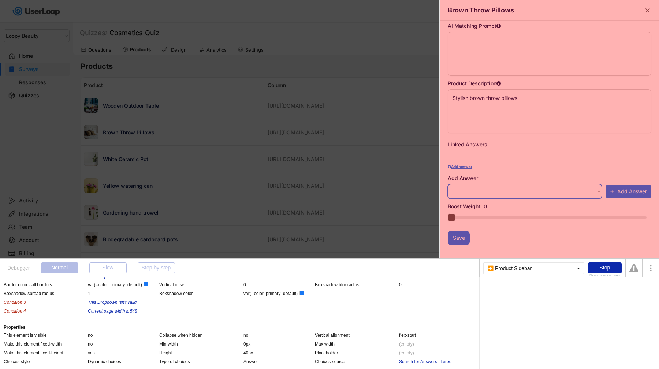
scroll to position [75, 0]
click at [431, 361] on div "Search for Answers:filtered" at bounding box center [425, 361] width 52 height 6
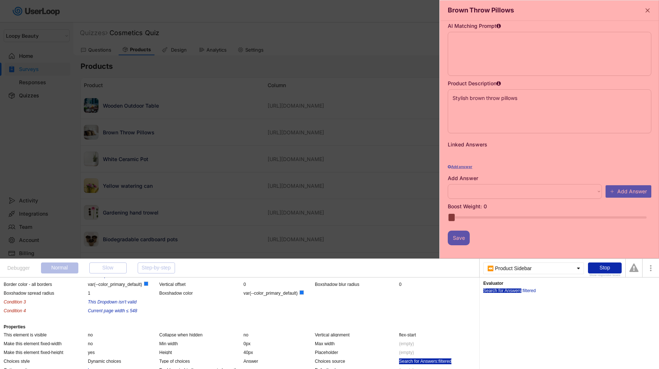
click at [509, 290] on div "Search for Answers" at bounding box center [502, 290] width 38 height 4
click at [522, 319] on div "⏪ Product Sidebar's Survey" at bounding box center [538, 319] width 56 height 6
click at [528, 288] on div "'s Survey" at bounding box center [530, 290] width 18 height 4
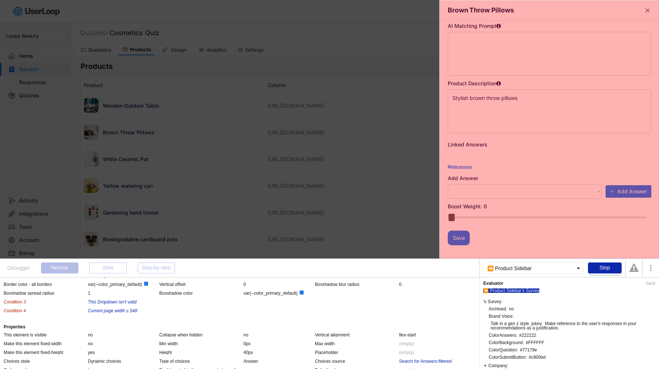
click at [516, 289] on div "⏪ Product Sidebar" at bounding box center [502, 290] width 38 height 4
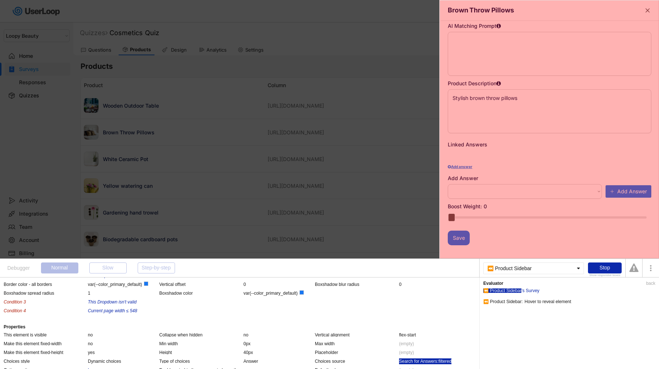
click at [448, 362] on div "Search for Answers:filtered" at bounding box center [425, 361] width 52 height 6
click at [530, 291] on div ":filtered" at bounding box center [528, 290] width 14 height 4
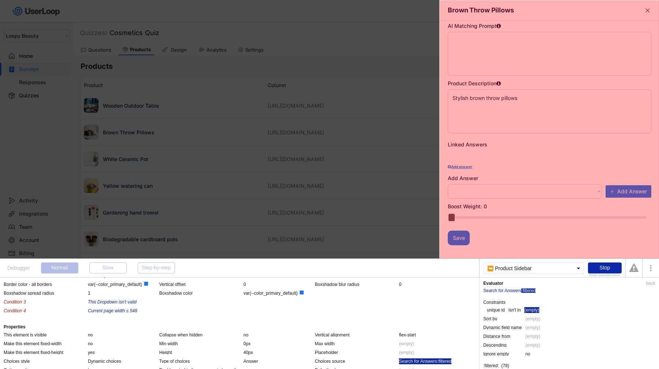
click at [533, 311] on div "(empty)" at bounding box center [531, 310] width 15 height 6
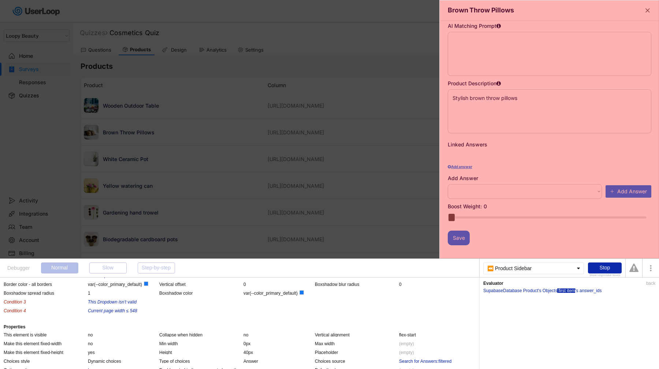
click at [574, 290] on div ":first item" at bounding box center [566, 290] width 18 height 4
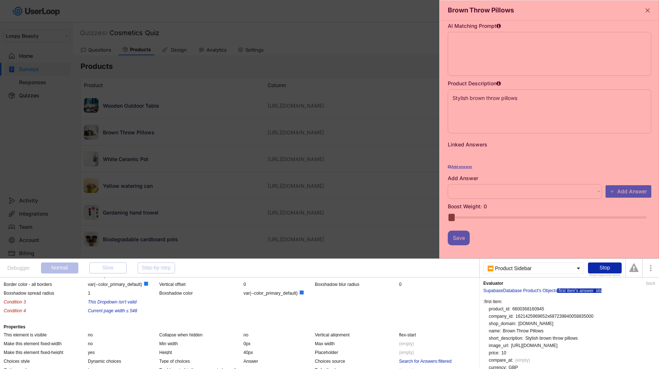
click at [584, 290] on div "'s answer_ids" at bounding box center [588, 290] width 26 height 4
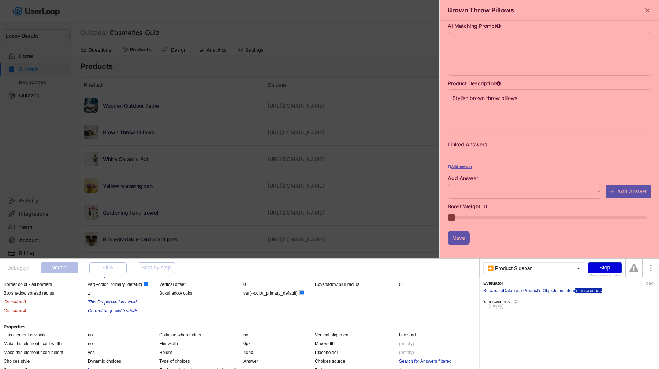
click at [617, 269] on div "Stop" at bounding box center [605, 267] width 34 height 11
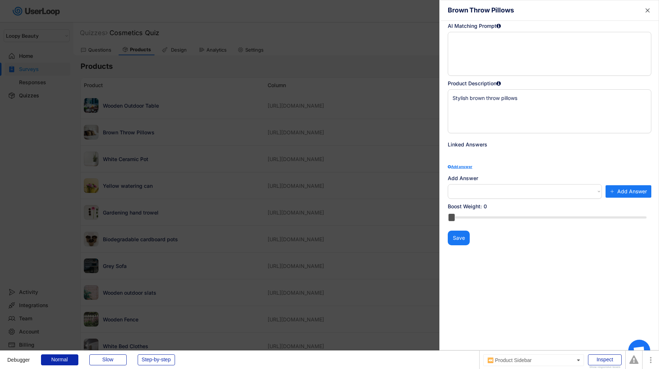
click at [595, 354] on div "⏪ Product Sidebar Inspect Show responsive boxes" at bounding box center [552, 360] width 146 height 18
click at [595, 355] on div "Inspect" at bounding box center [605, 359] width 34 height 11
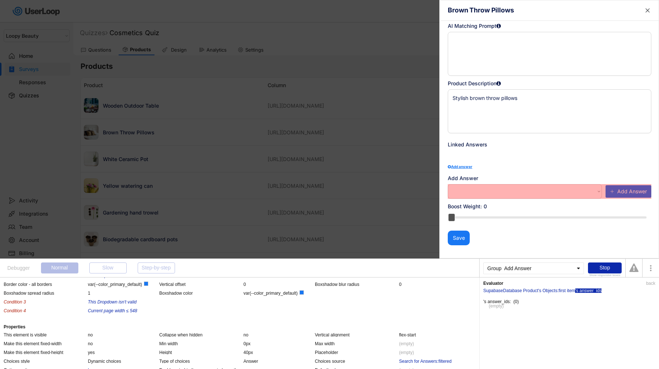
click at [544, 194] on select "How often do you do gardening? | Never How often do you do gardening? | Rarely …" at bounding box center [525, 191] width 154 height 15
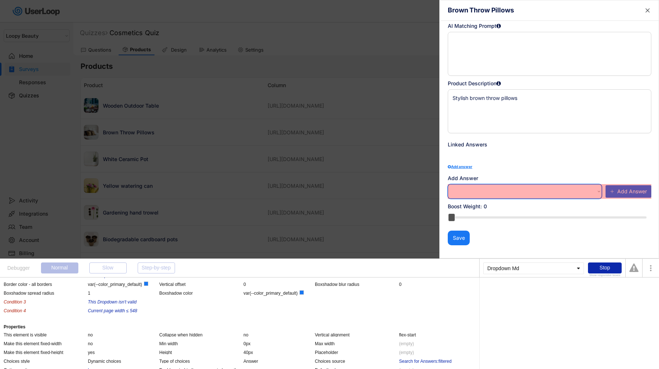
select select ""1348695171700984260__LOOKUP__1756214643617x387297262700750000""
click at [448, 184] on select "How often do you do gardening? | Never How often do you do gardening? | Rarely …" at bounding box center [525, 191] width 154 height 15
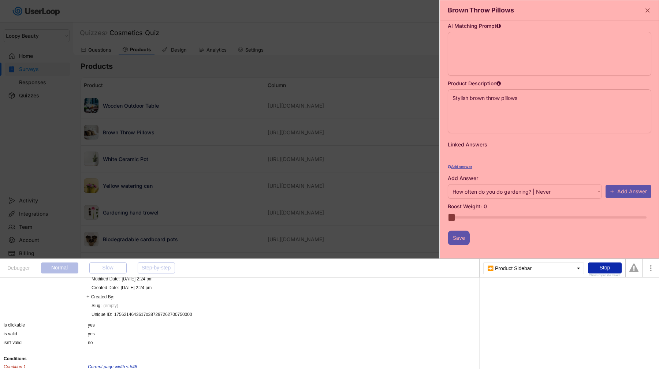
select select ""PLACEHOLDER_1427118222253""
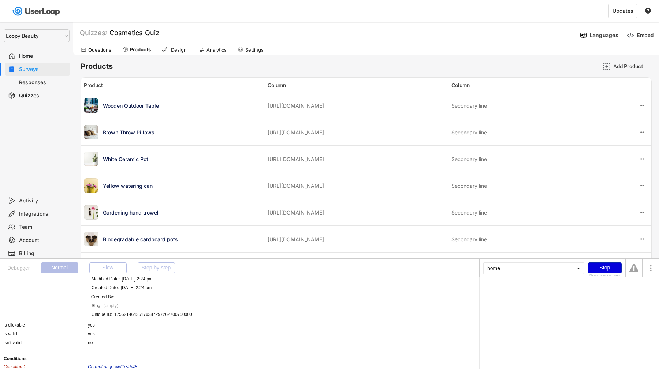
click at [612, 267] on div "Stop" at bounding box center [605, 267] width 34 height 11
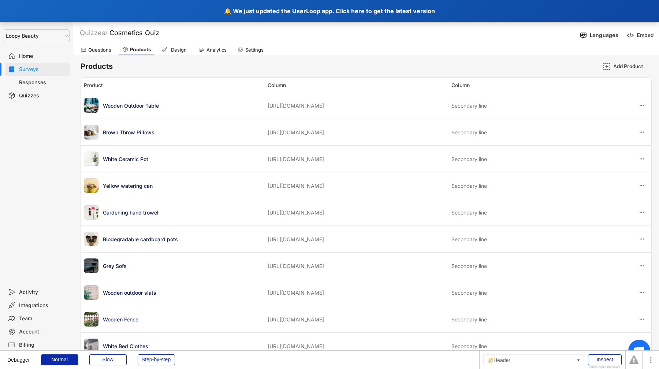
click at [246, 9] on div "🔔 We just updated the UserLoop app. Click here to get the latest version" at bounding box center [329, 11] width 659 height 22
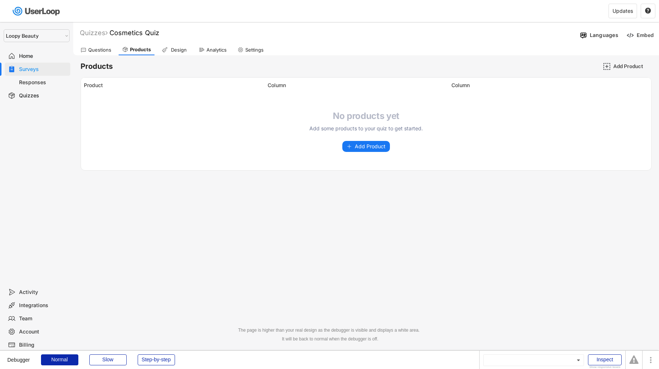
select select ""1348695171700984260__LOOKUP__1621425969652x687239840058835000""
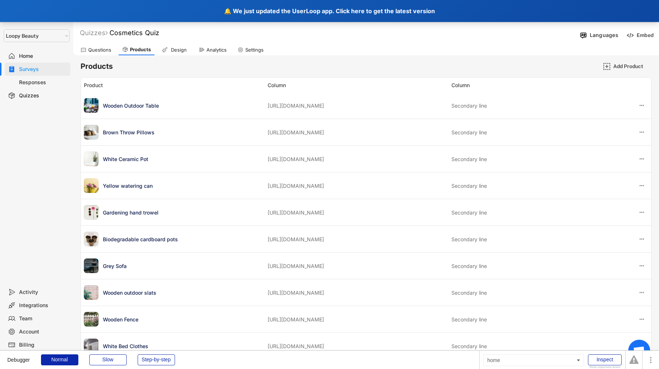
click at [230, 12] on div "🔔 We just updated the UserLoop app. Click here to get the latest version" at bounding box center [329, 11] width 659 height 22
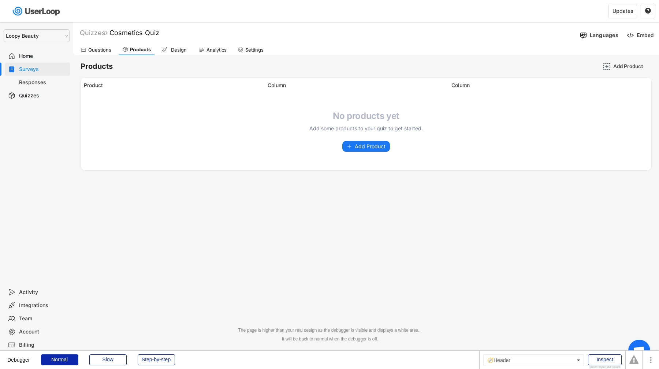
select select ""1348695171700984260__LOOKUP__1621425969652x687239840058835000""
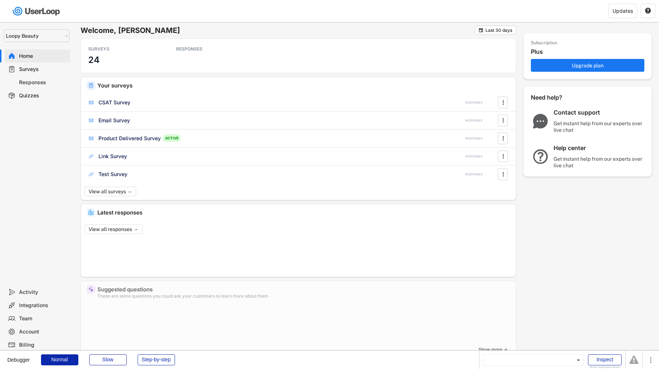
select select ""1348695171700984260__LOOKUP__1621425969652x687239840058835000""
